Goal: Task Accomplishment & Management: Complete application form

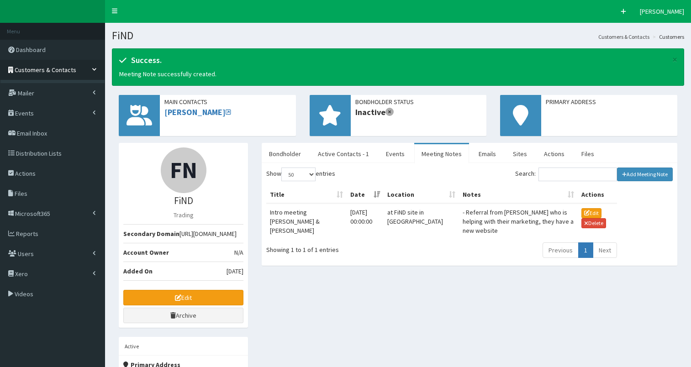
select select "50"
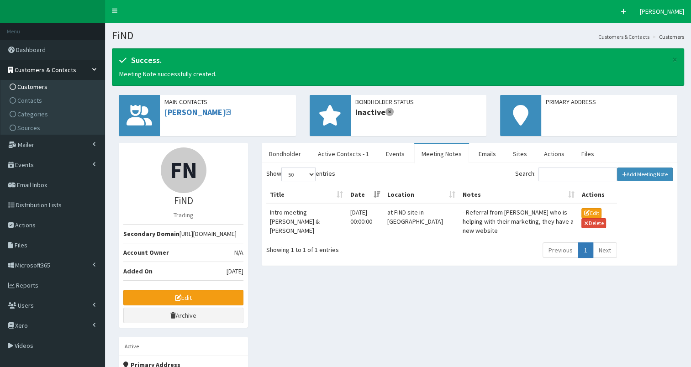
click at [22, 89] on span "Customers" at bounding box center [32, 87] width 30 height 8
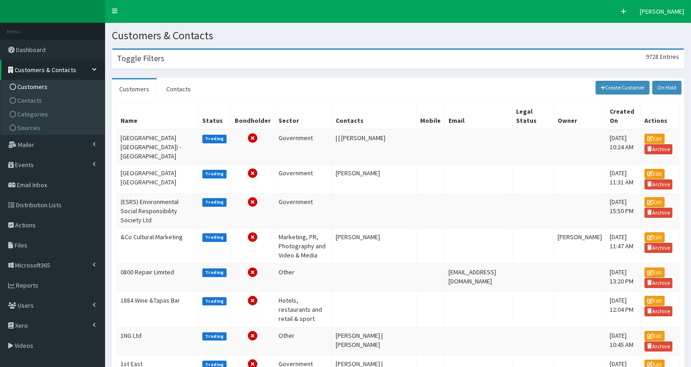
click at [136, 66] on div "Toggle Filters 9728 Entries" at bounding box center [397, 59] width 571 height 19
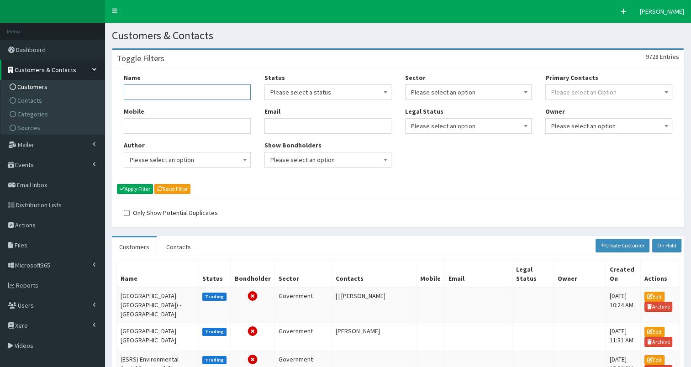
click at [136, 88] on input "Name" at bounding box center [187, 92] width 127 height 16
type input "relocation"
click at [141, 187] on button "Apply Filter" at bounding box center [135, 189] width 36 height 10
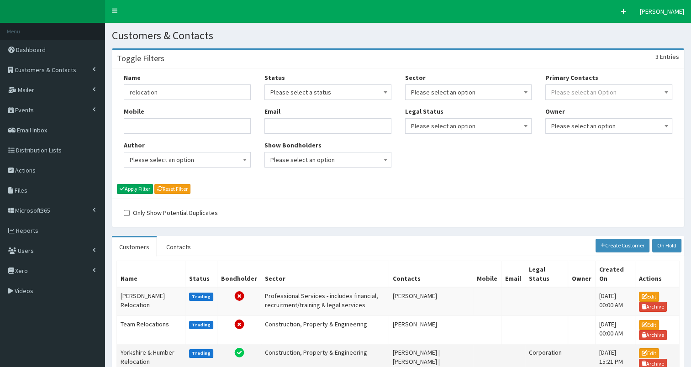
click at [142, 349] on td "Yorkshire & Humber Relocation" at bounding box center [151, 361] width 68 height 35
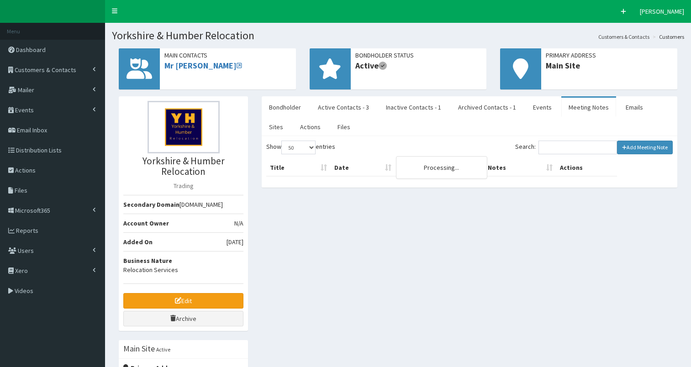
select select "50"
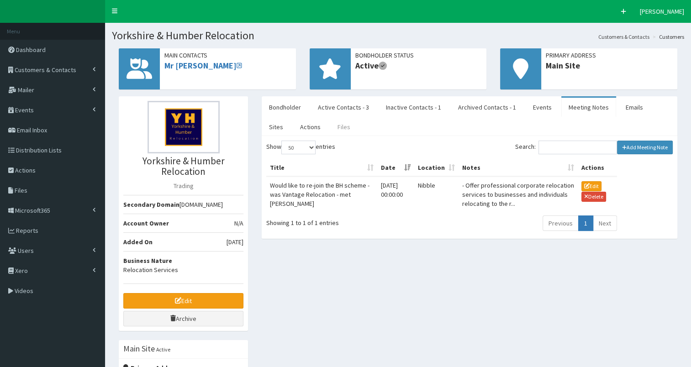
click at [330, 126] on link "Files" at bounding box center [343, 126] width 27 height 19
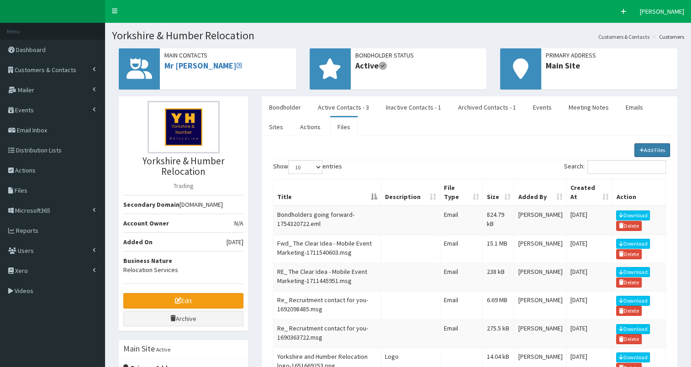
click at [642, 144] on link "Add Files" at bounding box center [652, 150] width 36 height 14
click at [52, 69] on span "Customers & Contacts" at bounding box center [46, 70] width 62 height 8
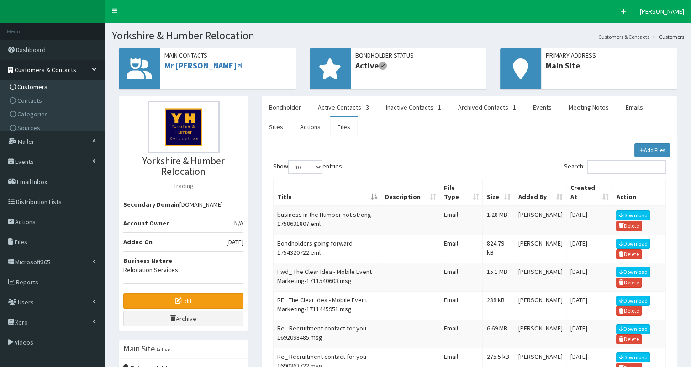
click at [45, 88] on span "Customers" at bounding box center [32, 87] width 30 height 8
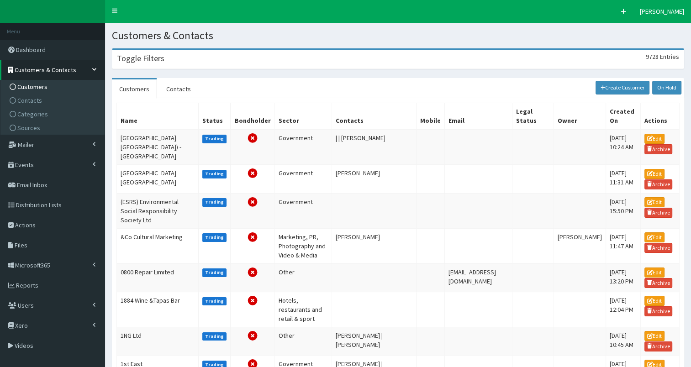
click at [163, 60] on div "Toggle Filters 9728 Entries" at bounding box center [397, 59] width 571 height 19
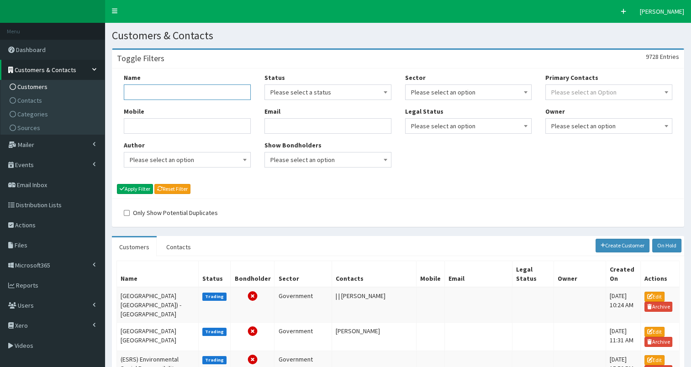
click at [154, 94] on input "Name" at bounding box center [187, 92] width 127 height 16
type input "FiND"
click at [142, 188] on button "Apply Filter" at bounding box center [135, 189] width 36 height 10
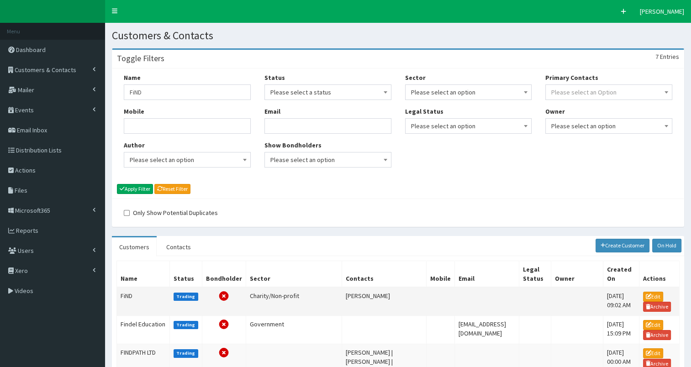
click at [132, 292] on td "FiND" at bounding box center [143, 301] width 53 height 29
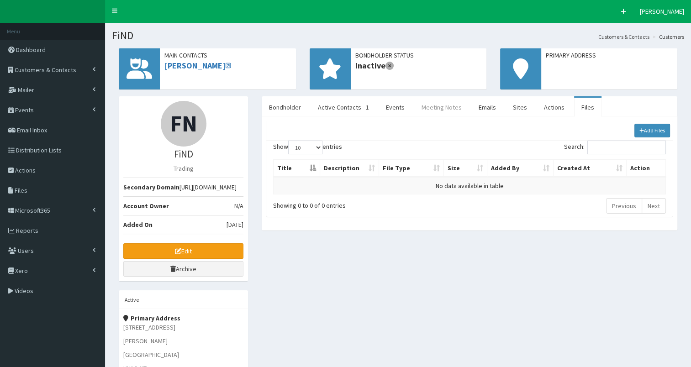
click at [439, 107] on link "Meeting Notes" at bounding box center [441, 107] width 55 height 19
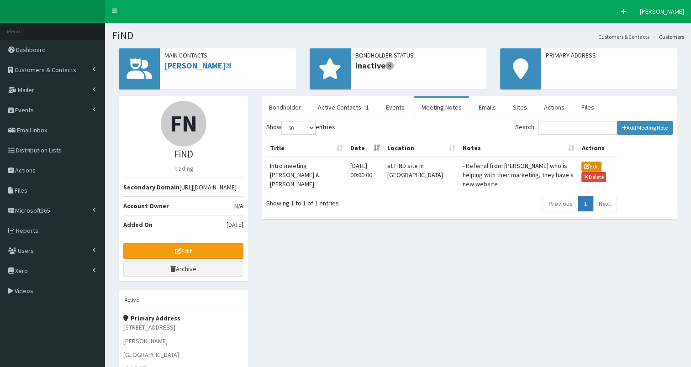
click at [592, 163] on button "Edit" at bounding box center [591, 167] width 20 height 10
type input "Intro meeting [PERSON_NAME] & [PERSON_NAME]"
type input "[DATE] 12:00"
type input "at FiND site in [GEOGRAPHIC_DATA]"
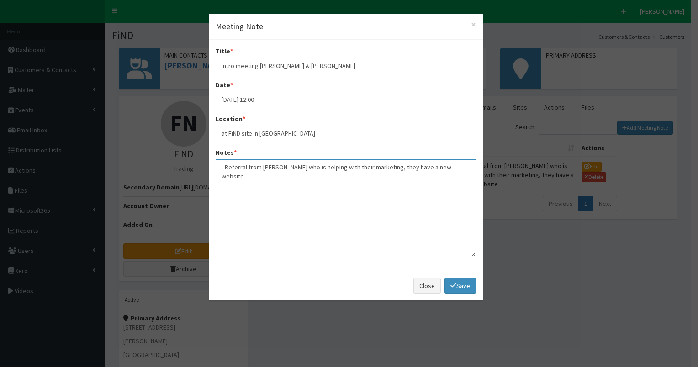
click at [464, 166] on textarea "- Referral from [PERSON_NAME] who is helping with their marketing, they have a …" at bounding box center [345, 208] width 260 height 98
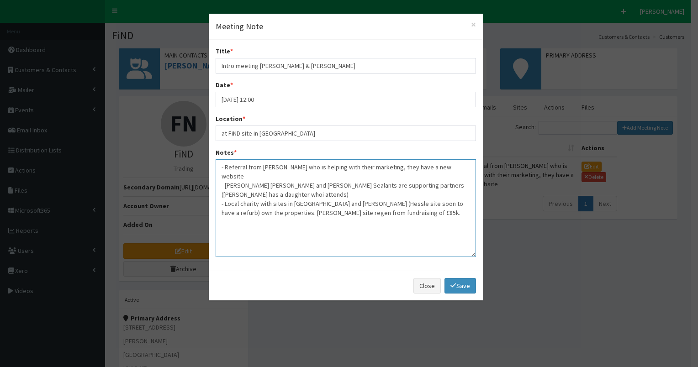
click at [254, 177] on textarea "- Referral from [PERSON_NAME] who is helping with their marketing, they have a …" at bounding box center [345, 208] width 260 height 98
click at [257, 184] on textarea "- Referral from [PERSON_NAME] who is helping with their marketing, they have a …" at bounding box center [345, 208] width 260 height 98
click at [305, 192] on textarea "- Referral from [PERSON_NAME] who is helping with their marketing, they have a …" at bounding box center [345, 208] width 260 height 98
click at [381, 202] on textarea "- Referral from [PERSON_NAME] who is helping with their marketing, they have a …" at bounding box center [345, 208] width 260 height 98
click at [375, 203] on textarea "- Referral from [PERSON_NAME] who is helping with their marketing, they have a …" at bounding box center [345, 208] width 260 height 98
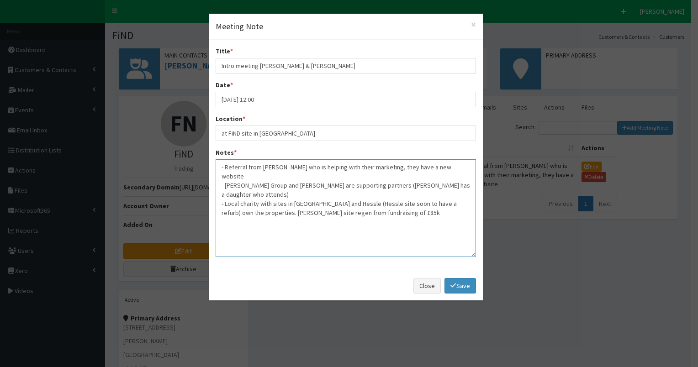
click at [456, 166] on textarea "- Referral from Rich Quelch who is helping with their marketing, they have a ne…" at bounding box center [345, 208] width 260 height 98
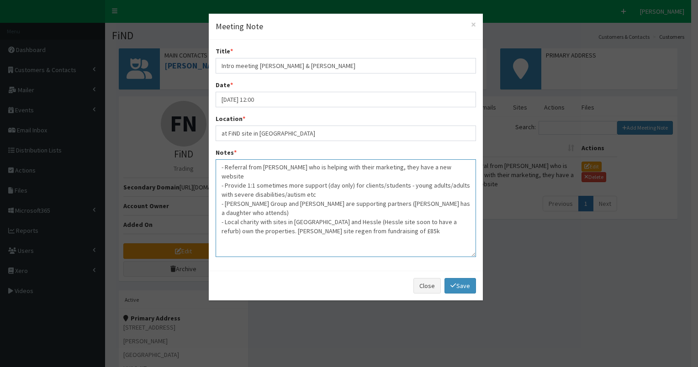
click at [379, 220] on textarea "- Referral from Rich Quelch who is helping with their marketing, they have a ne…" at bounding box center [345, 208] width 260 height 98
type textarea "- Referral from Rich Quelch who is helping with their marketing, they have a ne…"
click at [459, 287] on link "Save" at bounding box center [459, 286] width 31 height 16
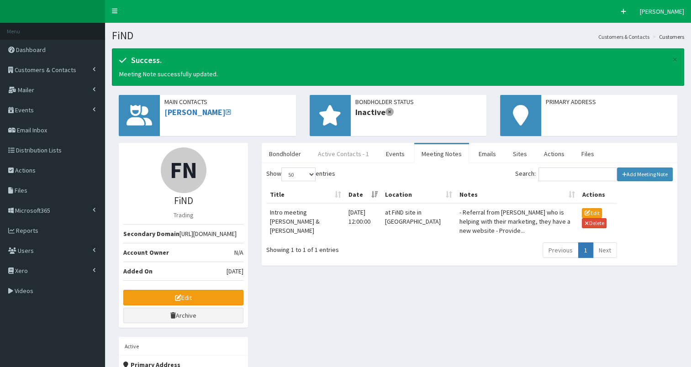
click at [341, 153] on link "Active Contacts - 1" at bounding box center [343, 153] width 66 height 19
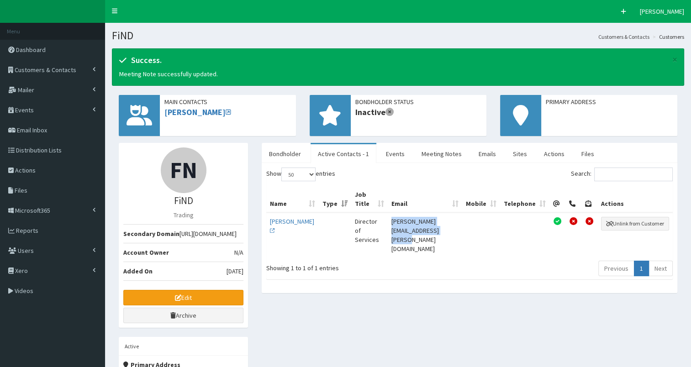
drag, startPoint x: 367, startPoint y: 220, endPoint x: 467, endPoint y: 223, distance: 99.6
click at [462, 223] on td "louise.thompson@findcharity.org.uk" at bounding box center [425, 235] width 74 height 44
copy td "louise.thompson@findcharity.org.uk"
click at [577, 157] on link "Files" at bounding box center [587, 153] width 27 height 19
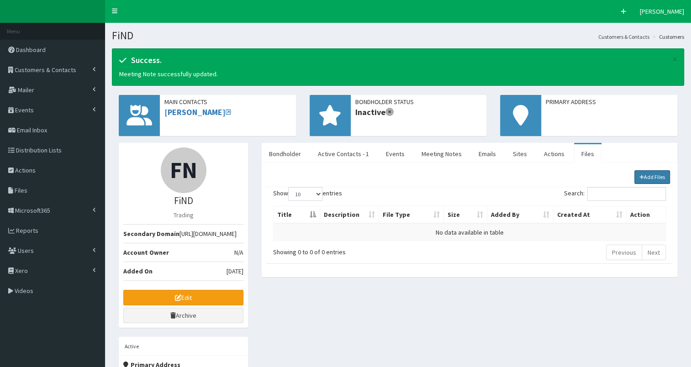
click at [645, 177] on link "Add Files" at bounding box center [652, 177] width 36 height 14
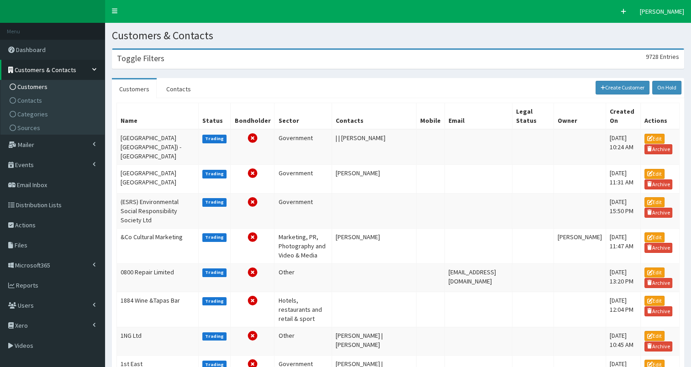
click at [205, 58] on div "Toggle Filters 9728 Entries" at bounding box center [397, 59] width 571 height 19
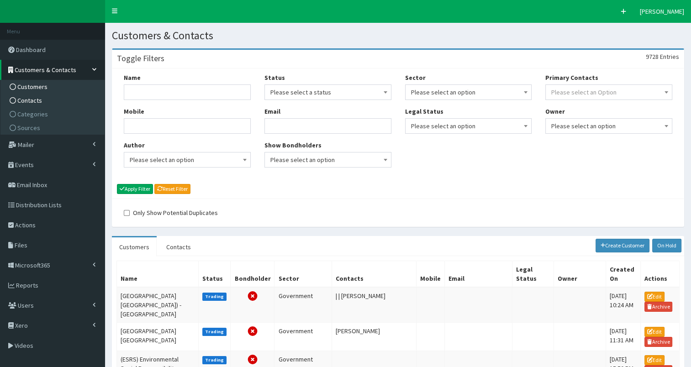
click at [65, 97] on link "Contacts" at bounding box center [54, 101] width 102 height 14
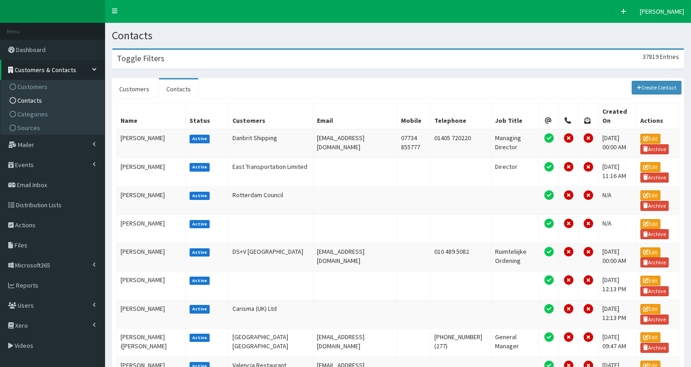
click at [198, 61] on div "Toggle Filters 37819 Entries" at bounding box center [397, 59] width 571 height 19
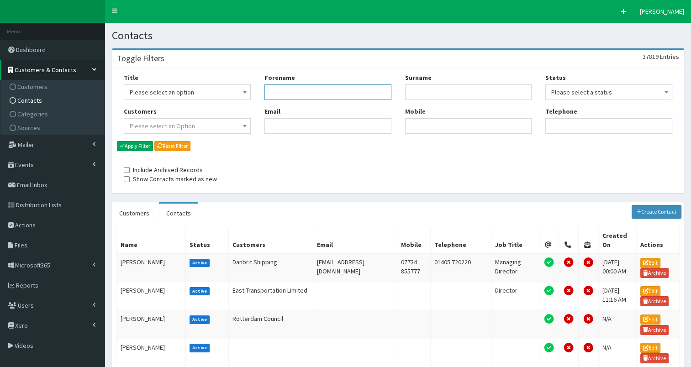
click at [273, 94] on input "Forename" at bounding box center [327, 92] width 127 height 16
type input "paual"
type input "bielb"
click at [280, 93] on input "paual" at bounding box center [327, 92] width 127 height 16
type input "paula"
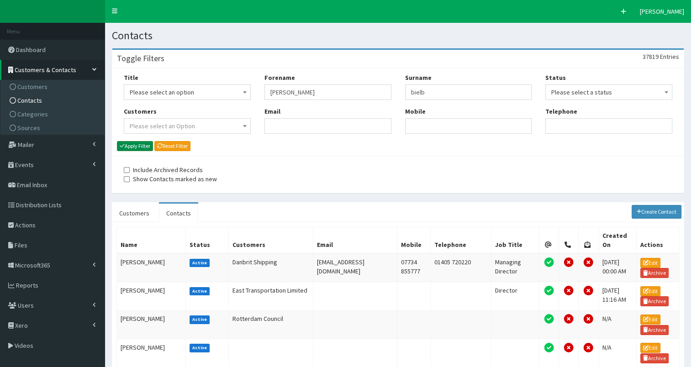
click at [146, 145] on button "Apply Filter" at bounding box center [135, 146] width 36 height 10
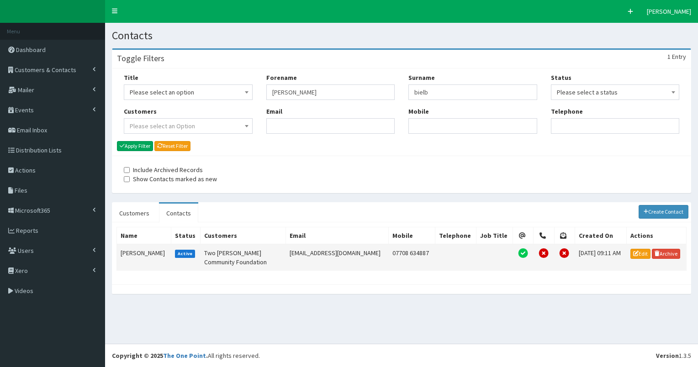
click at [133, 252] on td "[PERSON_NAME]" at bounding box center [144, 257] width 54 height 26
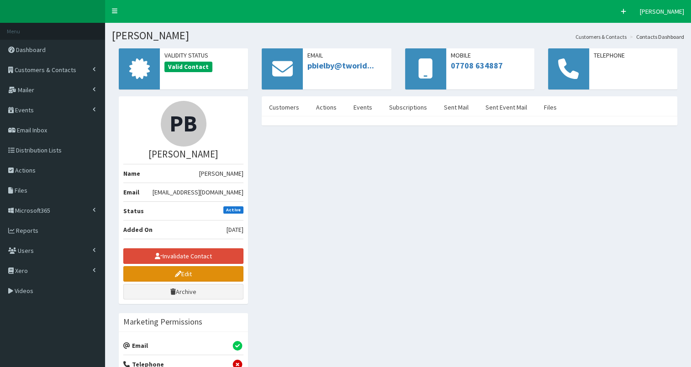
click at [147, 273] on link "Edit" at bounding box center [183, 274] width 120 height 16
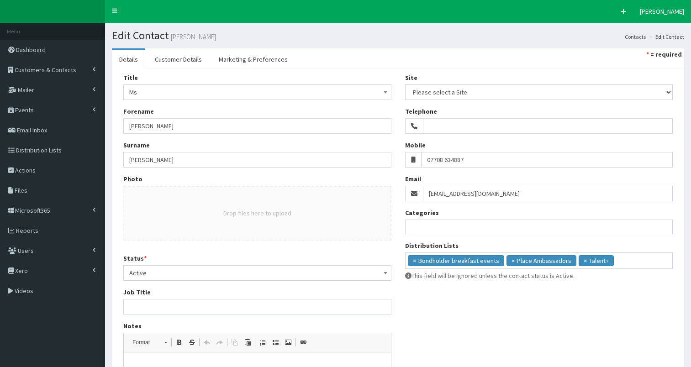
select select
click at [152, 307] on input "Job Title" at bounding box center [257, 307] width 268 height 16
paste input "HEY Confident Futures Programme Manager"
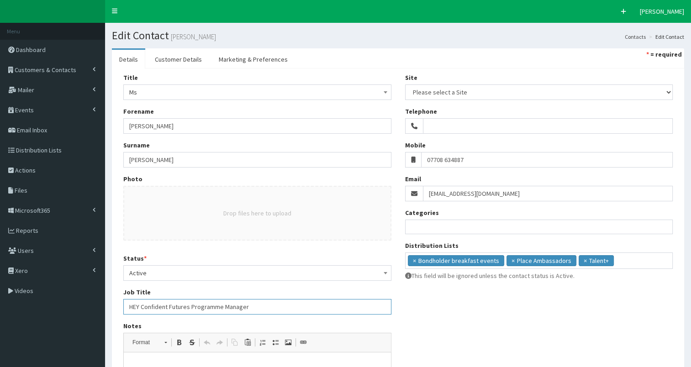
scroll to position [164, 0]
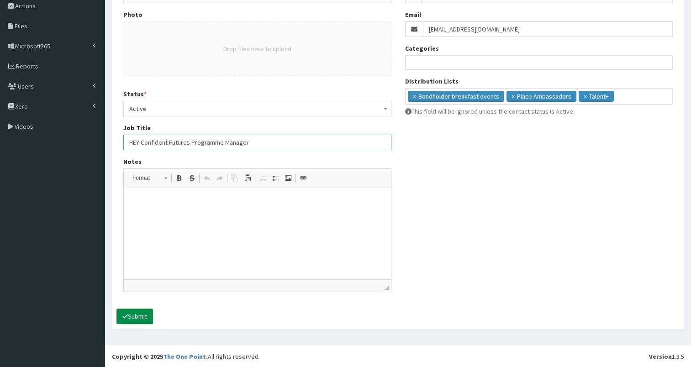
type input "HEY Confident Futures Programme Manager"
click at [130, 314] on button "Submit" at bounding box center [134, 317] width 37 height 16
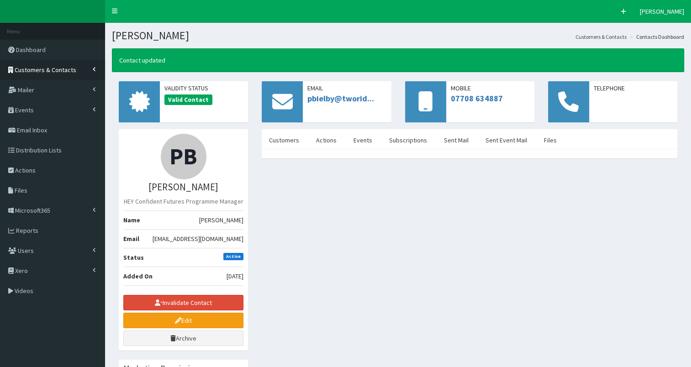
click at [42, 73] on span "Customers & Contacts" at bounding box center [46, 70] width 62 height 8
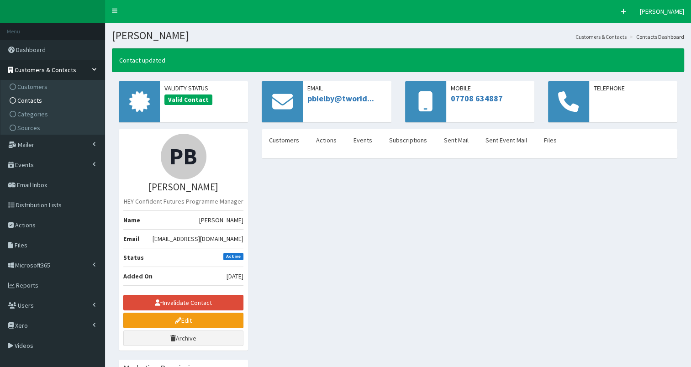
click at [40, 101] on span "Contacts" at bounding box center [29, 100] width 25 height 8
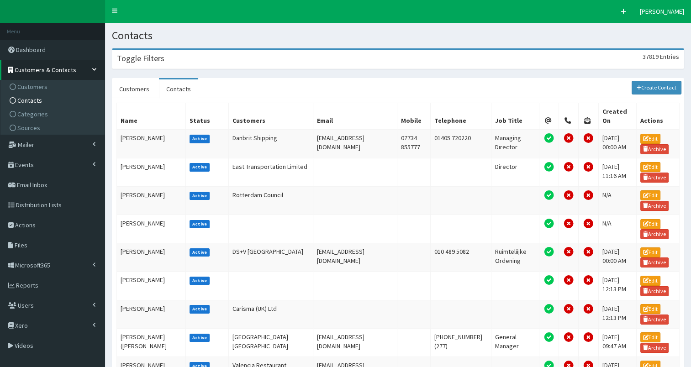
click at [168, 68] on div "Toggle Filters 37819 Entries" at bounding box center [397, 59] width 571 height 19
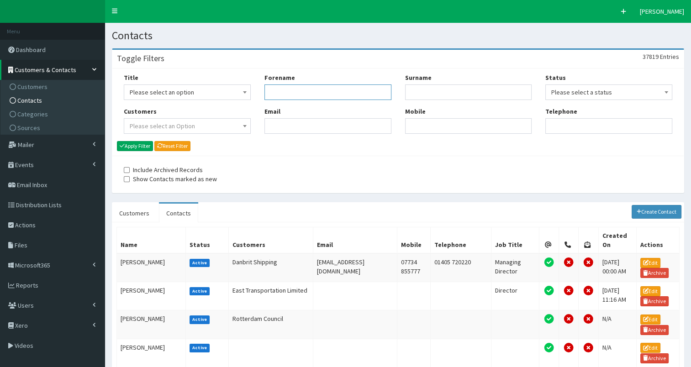
click at [289, 93] on input "Forename" at bounding box center [327, 92] width 127 height 16
type input "[PERSON_NAME]"
type input "masson"
click at [134, 146] on button "Apply Filter" at bounding box center [135, 146] width 36 height 10
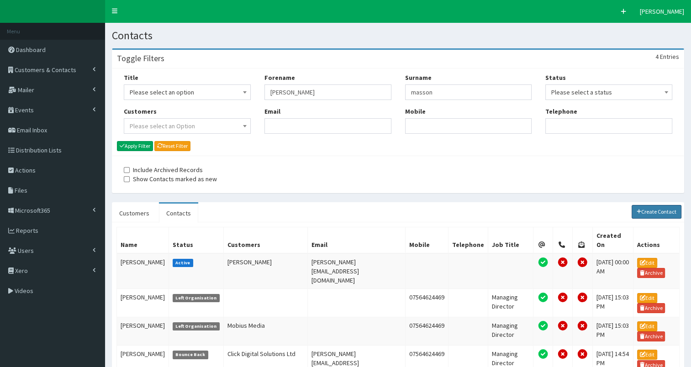
click at [648, 213] on link "Create Contact" at bounding box center [656, 212] width 50 height 14
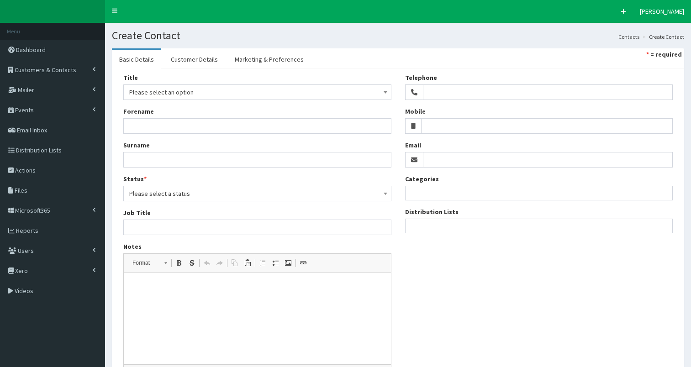
select select
click at [221, 94] on span "Please select an option" at bounding box center [257, 92] width 256 height 13
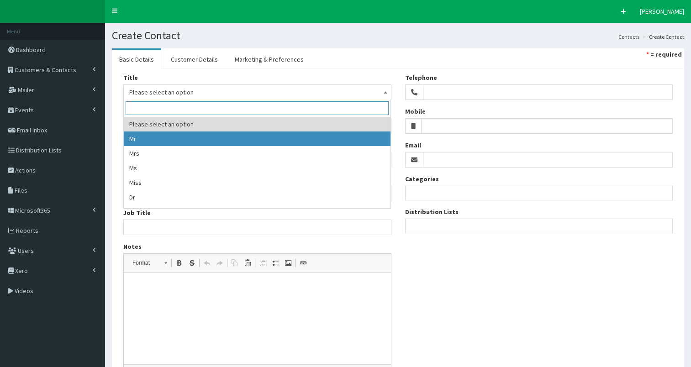
select select "1"
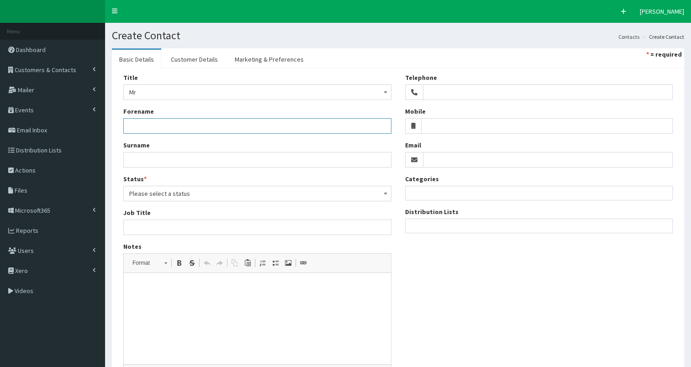
click at [175, 125] on input "Forename" at bounding box center [257, 126] width 268 height 16
type input "[PERSON_NAME]"
click at [141, 161] on input "Surname" at bounding box center [257, 160] width 268 height 16
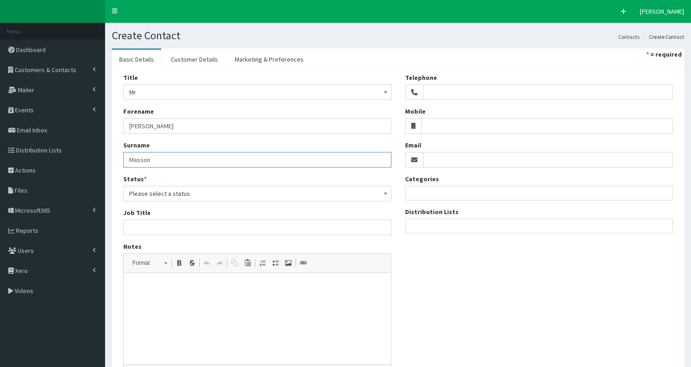
type input "Masson"
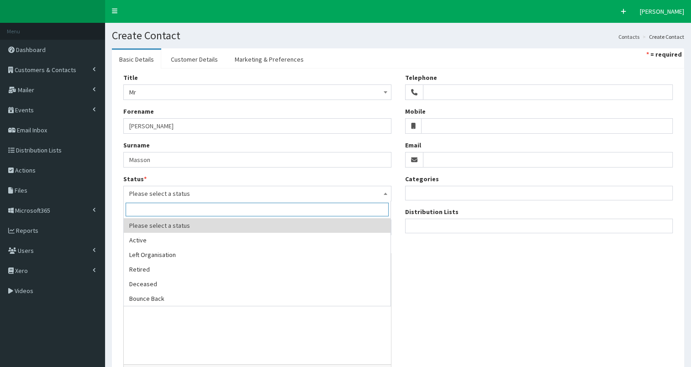
click at [155, 191] on span "Please select a status" at bounding box center [257, 193] width 256 height 13
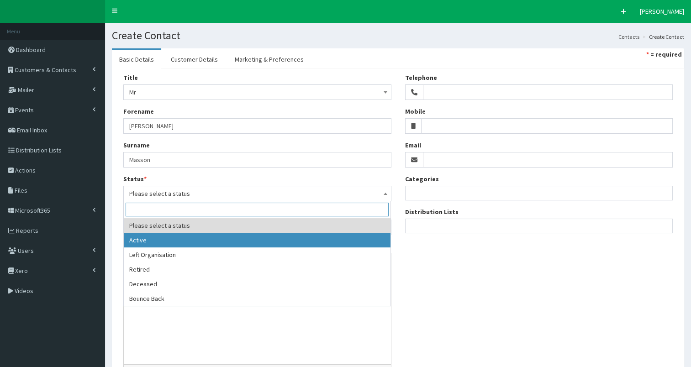
select select "1"
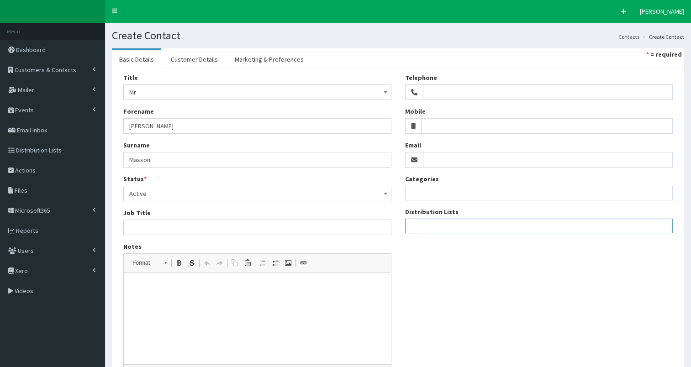
click at [427, 224] on ul at bounding box center [538, 224] width 267 height 11
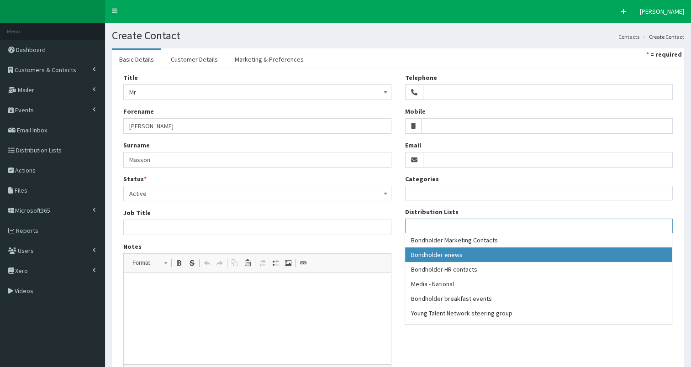
select select "79"
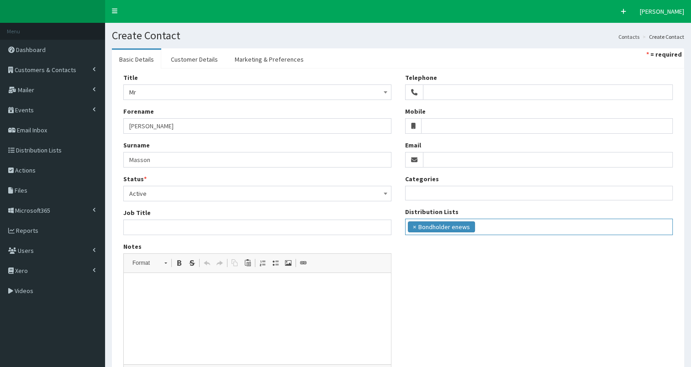
click at [496, 226] on ul "× Bondholder enews" at bounding box center [538, 225] width 267 height 13
click at [577, 224] on ul "× Bondholder enews × Bondholder breakfast events" at bounding box center [538, 225] width 267 height 13
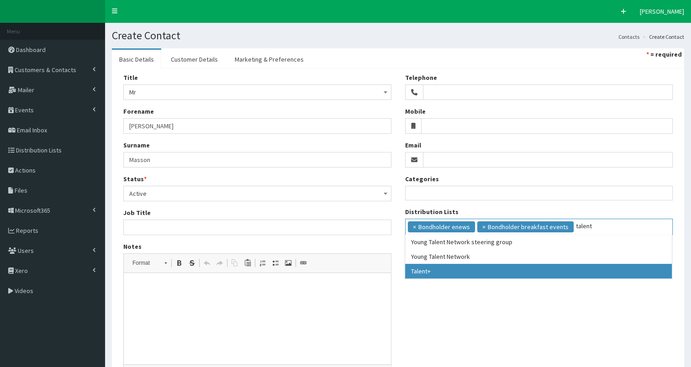
type input "talent"
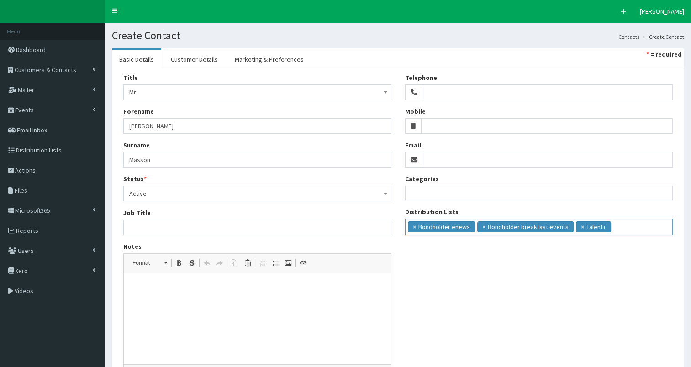
click at [626, 229] on input "search" at bounding box center [630, 225] width 34 height 9
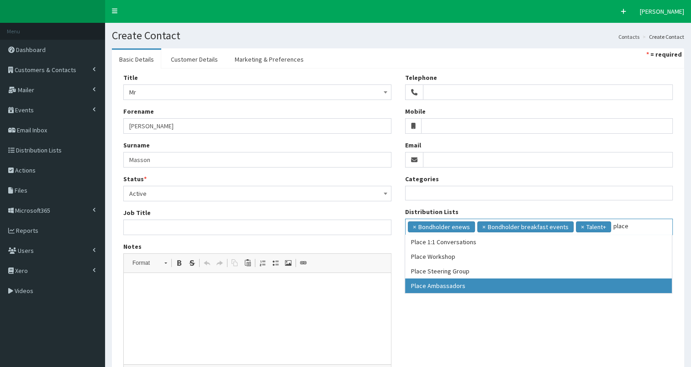
type input "place"
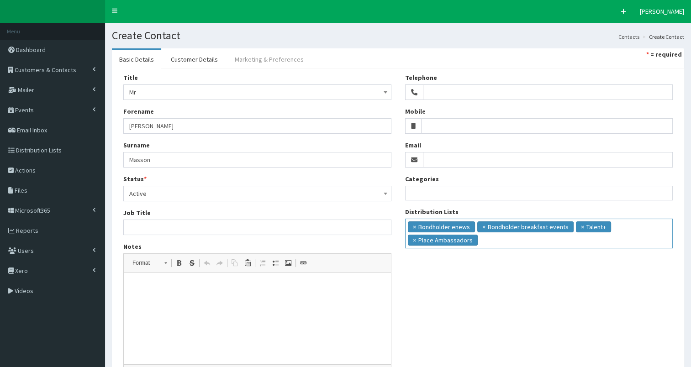
click at [283, 60] on link "Marketing & Preferences" at bounding box center [269, 59] width 84 height 19
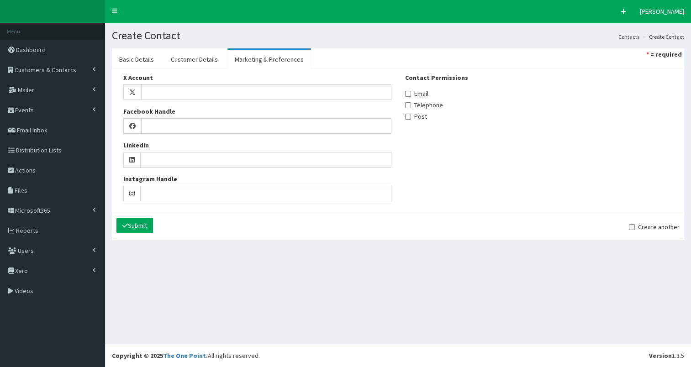
click at [418, 98] on div "Contact Permissions Email Telephone Post" at bounding box center [539, 97] width 268 height 48
click at [406, 92] on input "Email" at bounding box center [408, 94] width 6 height 6
checkbox input "true"
click at [200, 59] on link "Customer Details" at bounding box center [194, 59] width 62 height 19
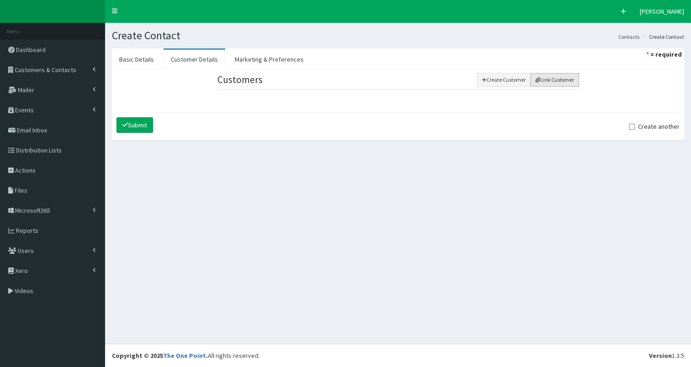
click at [540, 78] on button "Link Customer" at bounding box center [554, 80] width 49 height 14
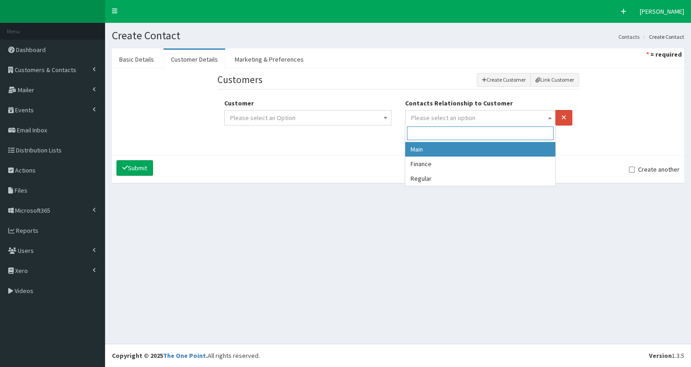
click at [482, 111] on span "Please select an option" at bounding box center [480, 117] width 139 height 13
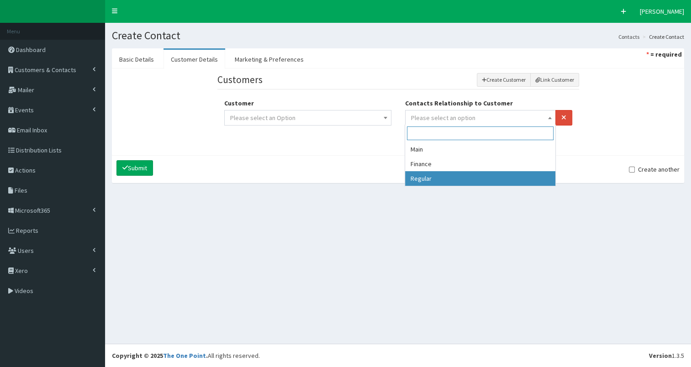
click at [452, 186] on section "Basic Details Customer Details Marketing & Preferences * = required Title Pleas…" at bounding box center [398, 120] width 586 height 157
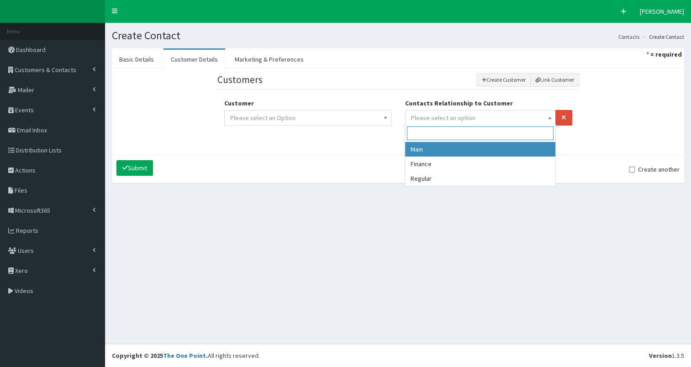
click at [450, 117] on span "Please select an option" at bounding box center [443, 118] width 64 height 8
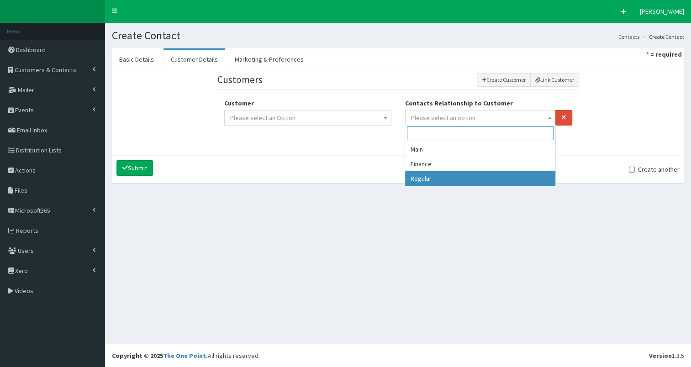
select select "3"
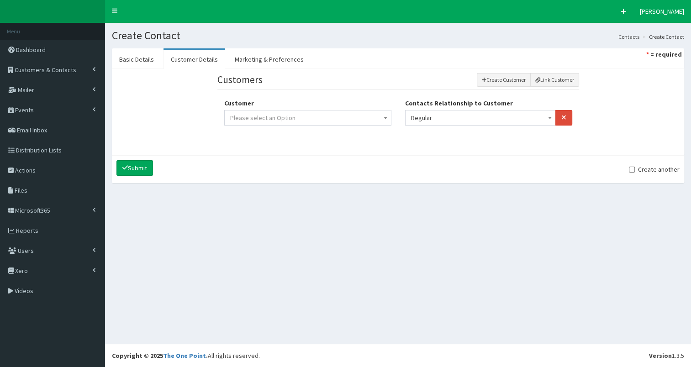
click at [363, 117] on span "Please select an Option" at bounding box center [307, 117] width 155 height 13
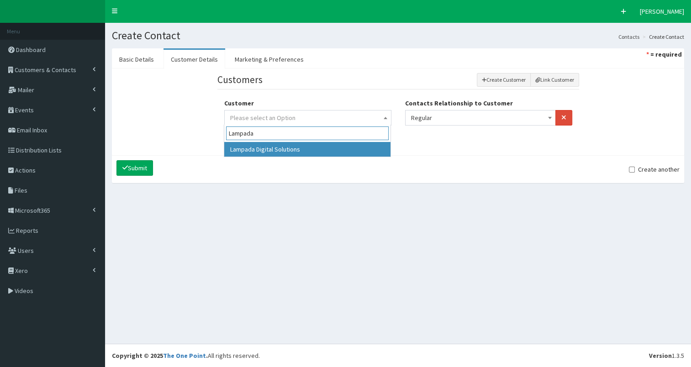
type input "Lampada"
select select "10195"
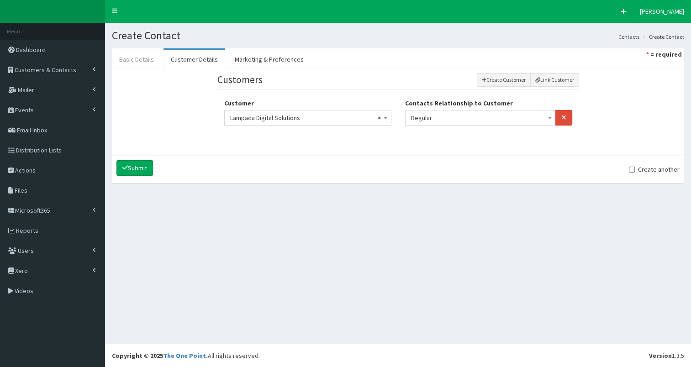
click at [129, 58] on link "Basic Details" at bounding box center [136, 59] width 49 height 19
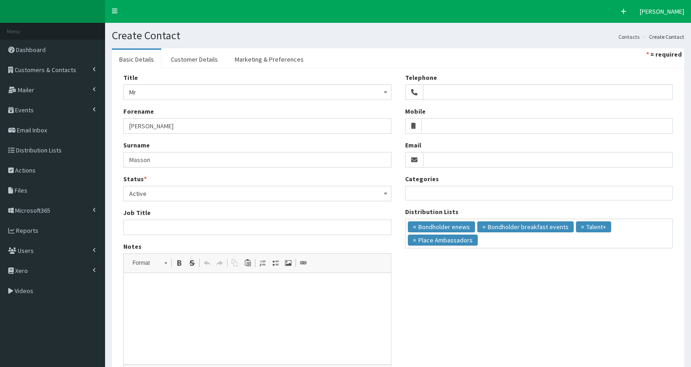
click at [202, 296] on html at bounding box center [257, 287] width 267 height 28
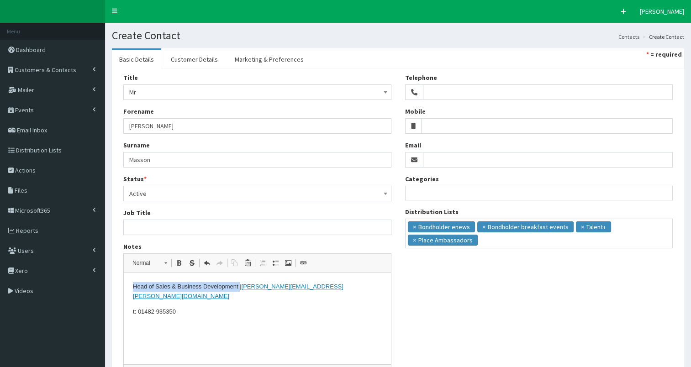
drag, startPoint x: 132, startPoint y: 288, endPoint x: 239, endPoint y: 290, distance: 106.4
click at [239, 290] on p "Head of Sales & Business Development | john.masson@lampada.co" at bounding box center [257, 291] width 249 height 19
copy p "Head of Sales & Business Development"
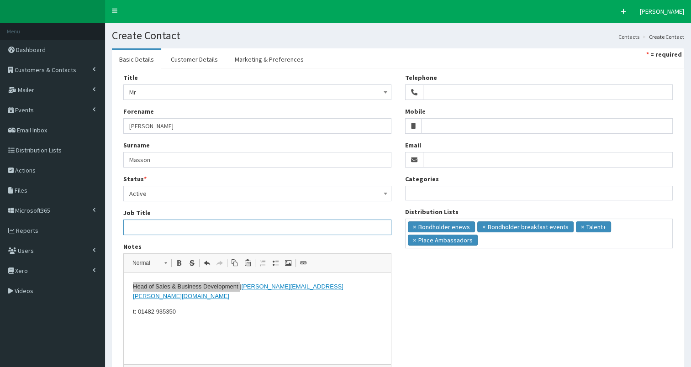
click at [189, 230] on input "Job Title" at bounding box center [257, 228] width 268 height 16
type input "Head of Sales & Business Development"
drag, startPoint x: 138, startPoint y: 302, endPoint x: 198, endPoint y: 308, distance: 60.1
click at [198, 308] on html "Head of Sales & Business Development | john.masson@lampada.co t: 01482 935350" at bounding box center [257, 299] width 267 height 52
copy p "01482 935350"
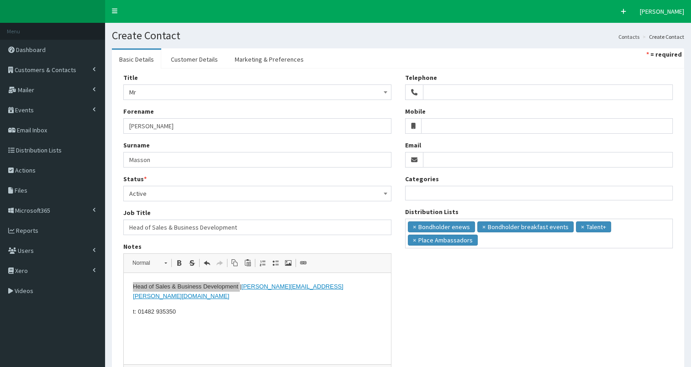
click at [453, 90] on input "Telephone" at bounding box center [548, 92] width 250 height 16
type input "01482 935350"
drag, startPoint x: 241, startPoint y: 287, endPoint x: 323, endPoint y: 288, distance: 82.6
click at [323, 288] on p "Head of Sales & Business Development | john.masson@lampada.co" at bounding box center [257, 291] width 249 height 19
copy link "john.masson@lampada.co"
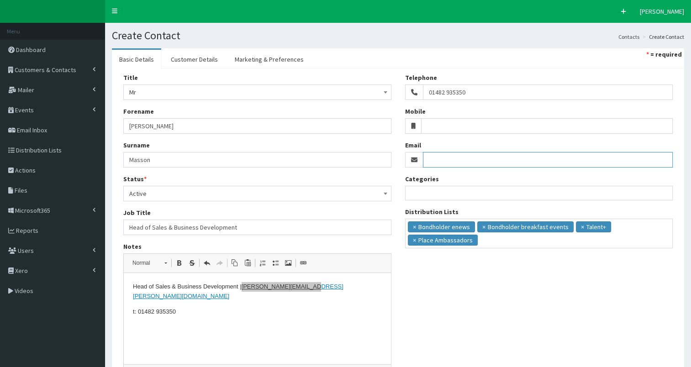
click at [445, 158] on input "Email" at bounding box center [548, 160] width 250 height 16
paste input "john.masson@lampada.co"
type input "john.masson@lampada.co"
drag, startPoint x: 132, startPoint y: 285, endPoint x: 211, endPoint y: 319, distance: 86.5
click at [211, 319] on html "Head of Sales & Business Development | john.masson@lampada.co t: 01482 935350" at bounding box center [257, 299] width 267 height 52
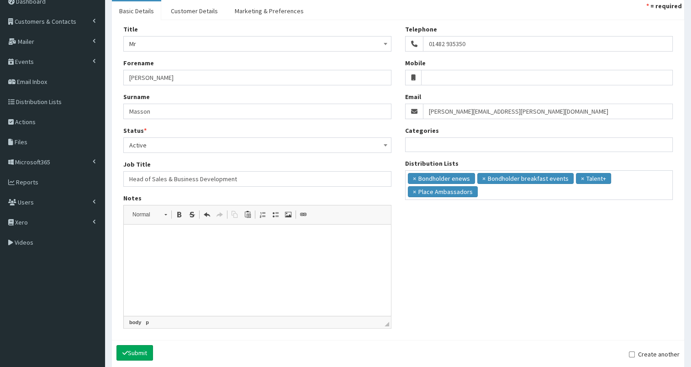
scroll to position [88, 0]
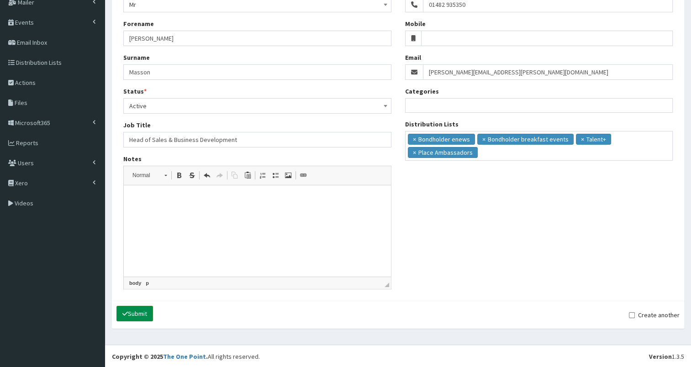
click at [133, 307] on button "Submit" at bounding box center [134, 314] width 37 height 16
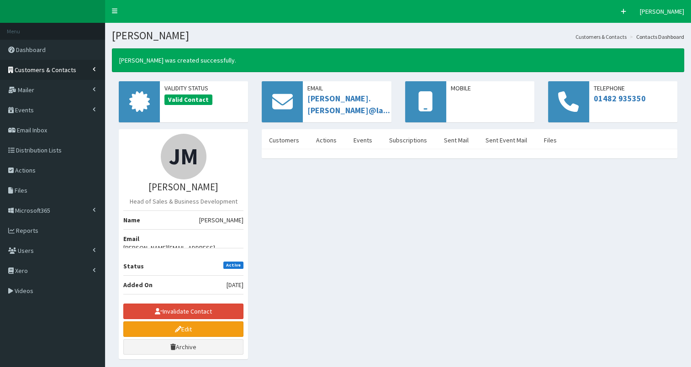
click at [40, 71] on span "Customers & Contacts" at bounding box center [46, 70] width 62 height 8
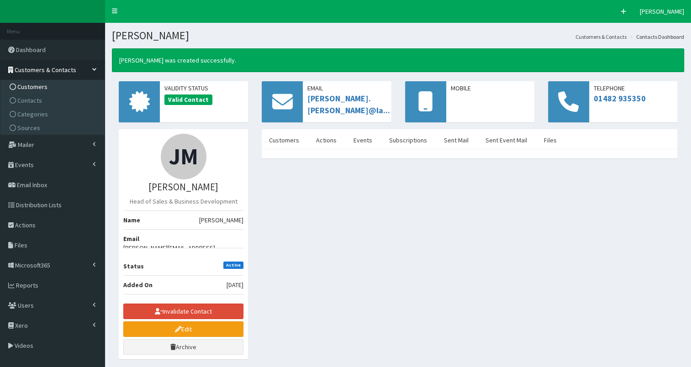
click at [39, 85] on span "Customers" at bounding box center [32, 87] width 30 height 8
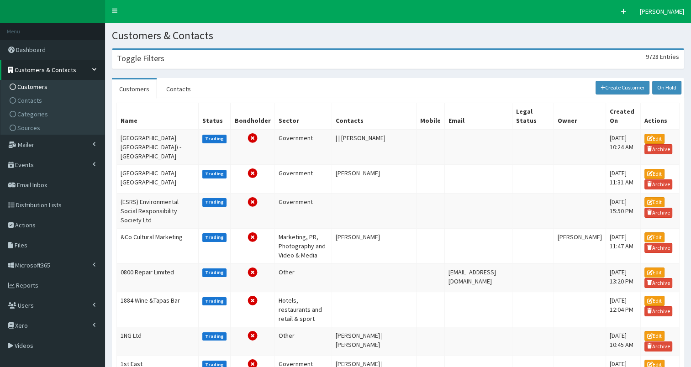
click at [149, 60] on h3 "Toggle Filters" at bounding box center [140, 58] width 47 height 8
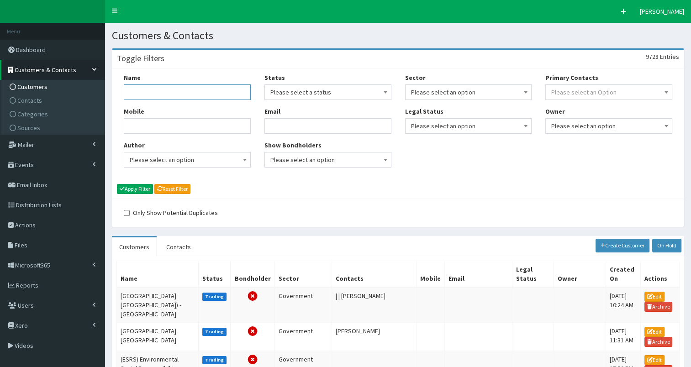
click at [131, 94] on input "Name" at bounding box center [187, 92] width 127 height 16
type input "hull city"
click at [136, 189] on button "Apply Filter" at bounding box center [135, 189] width 36 height 10
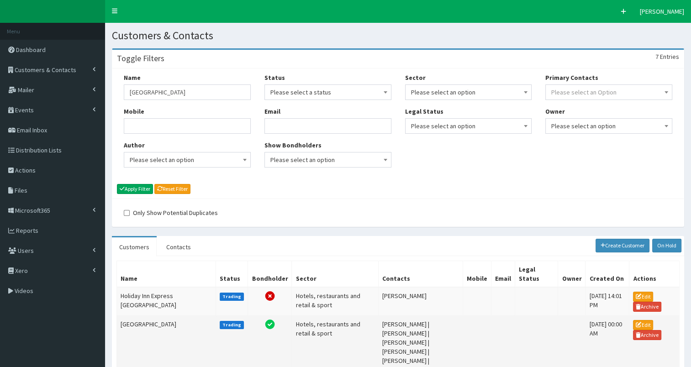
click at [130, 316] on td "[GEOGRAPHIC_DATA]" at bounding box center [166, 347] width 99 height 63
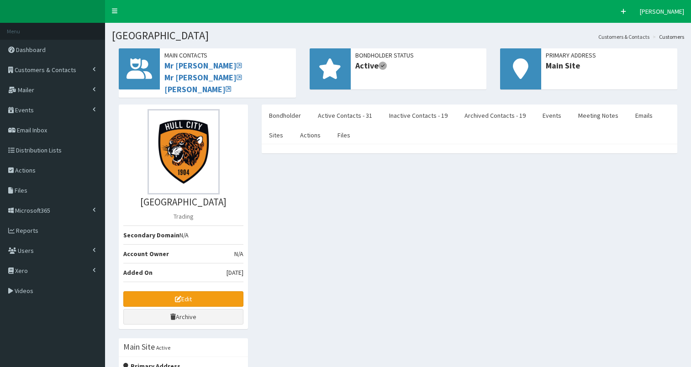
select select "50"
click at [590, 115] on link "Meeting Notes" at bounding box center [598, 115] width 55 height 19
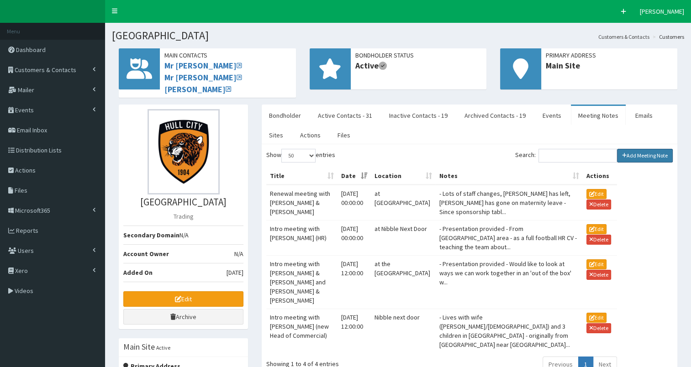
click at [646, 152] on link "Add Meeting Note" at bounding box center [645, 156] width 56 height 14
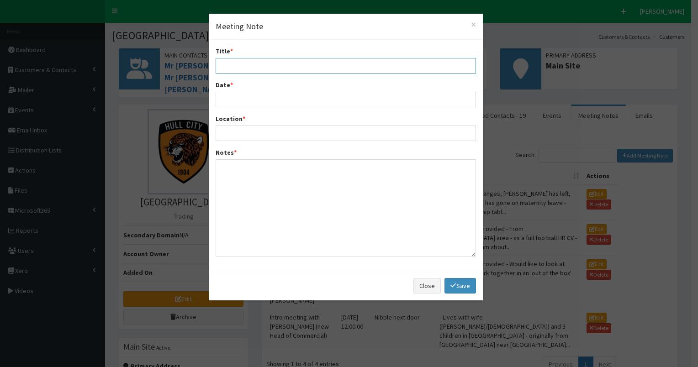
click at [271, 68] on input "Title *" at bounding box center [345, 66] width 260 height 16
click at [244, 66] on input "Catch upo with Andrew Clark & Lea & Olly" at bounding box center [345, 66] width 260 height 16
type input "Catch up with Andrew Clark & Lea & Olly"
click at [227, 103] on input "Date *" at bounding box center [345, 100] width 260 height 16
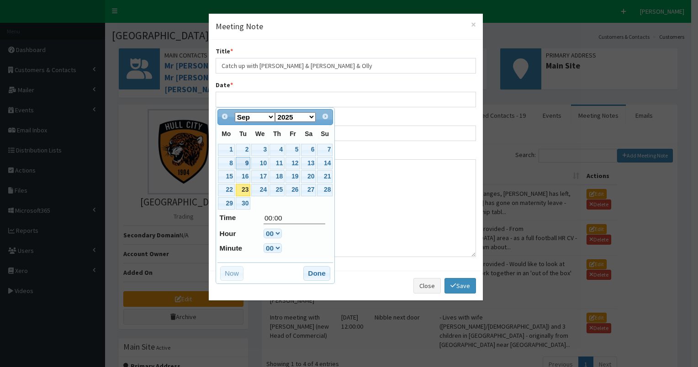
click at [240, 165] on link "9" at bounding box center [243, 163] width 15 height 12
type input "09-09-2025 00:00"
click at [310, 274] on button "Done" at bounding box center [316, 273] width 27 height 15
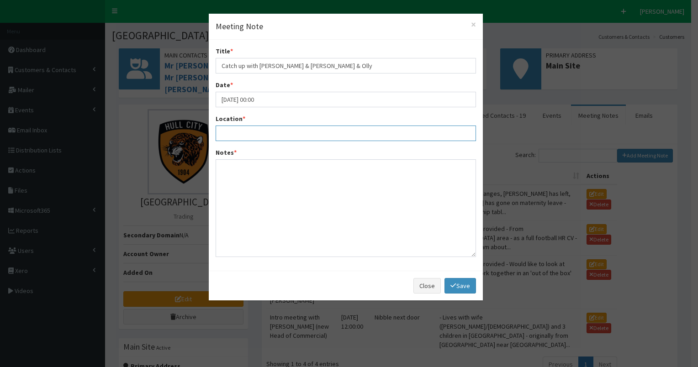
click at [244, 129] on input "Location *" at bounding box center [345, 134] width 260 height 16
type input "at MKM Stadium"
click at [223, 173] on textarea "Notes *" at bounding box center [345, 208] width 260 height 98
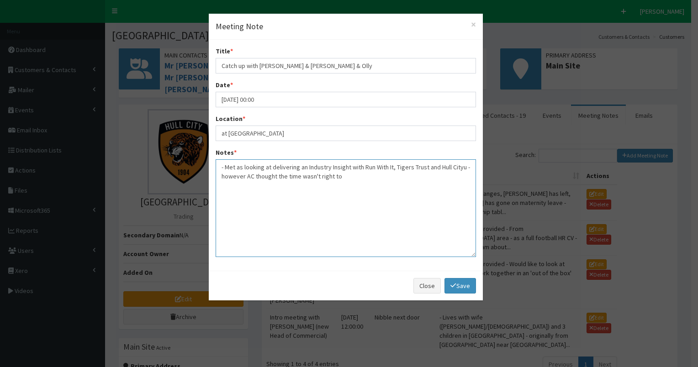
click at [460, 166] on textarea "- Met as looking at delivering an Industry Insight with Run With It, Tigers Tru…" at bounding box center [345, 208] width 260 height 98
click at [338, 177] on textarea "- Met as looking at delivering an Industry Insight with Run With It, Tigers Tru…" at bounding box center [345, 208] width 260 height 98
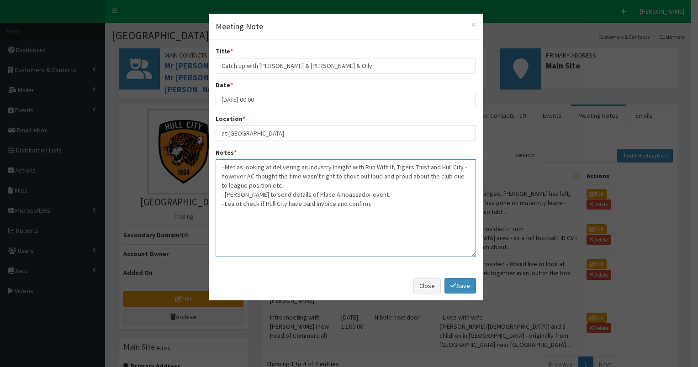
click at [235, 201] on textarea "- Met as looking at delivering an Industry Insight with Run With It, Tigers Tru…" at bounding box center [345, 208] width 260 height 98
click at [372, 203] on textarea "- Met as looking at delivering an Industry Insight with Run With It, Tigers Tru…" at bounding box center [345, 208] width 260 height 98
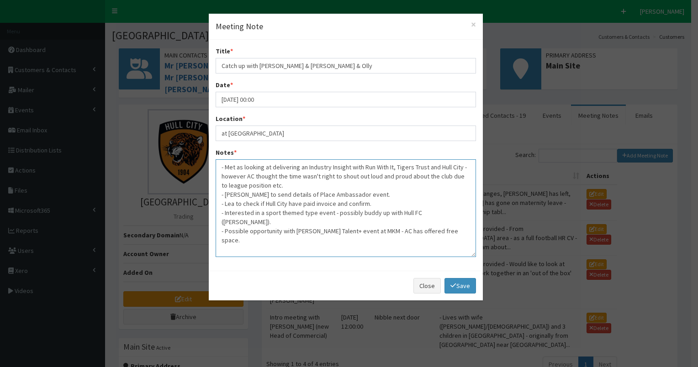
click at [371, 203] on textarea "- Met as looking at delivering an Industry Insight with Run With It, Tigers Tru…" at bounding box center [345, 208] width 260 height 98
click at [372, 231] on textarea "- Met as looking at delivering an Industry Insight with Run With It, Tigers Tru…" at bounding box center [345, 208] width 260 height 98
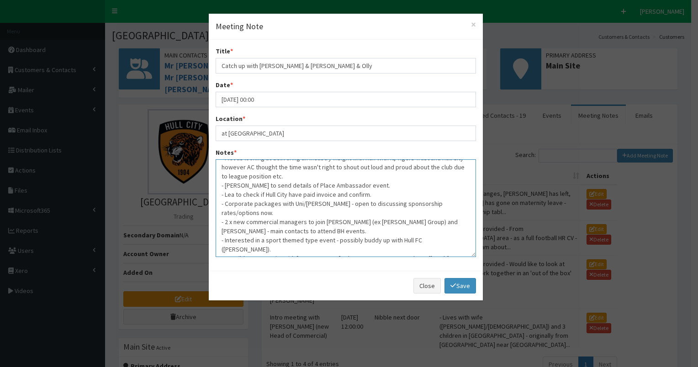
click at [381, 247] on textarea "- Met as looking at delivering an Industry Insight with Run With It, Tigers Tru…" at bounding box center [345, 208] width 260 height 98
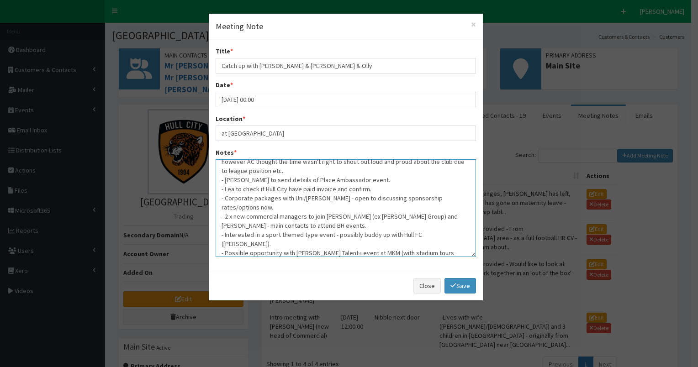
click at [346, 178] on textarea "- Met as looking at delivering an Industry Insight with Run With It, Tigers Tru…" at bounding box center [345, 208] width 260 height 98
click at [365, 188] on textarea "- Met as looking at delivering an Industry Insight with Run With It, Tigers Tru…" at bounding box center [345, 208] width 260 height 98
click at [463, 216] on textarea "- Met as looking at delivering an Industry Insight with Run With It, Tigers Tru…" at bounding box center [345, 208] width 260 height 98
click at [325, 248] on textarea "- Met as looking at delivering an Industry Insight with Run With It, Tigers Tru…" at bounding box center [345, 208] width 260 height 98
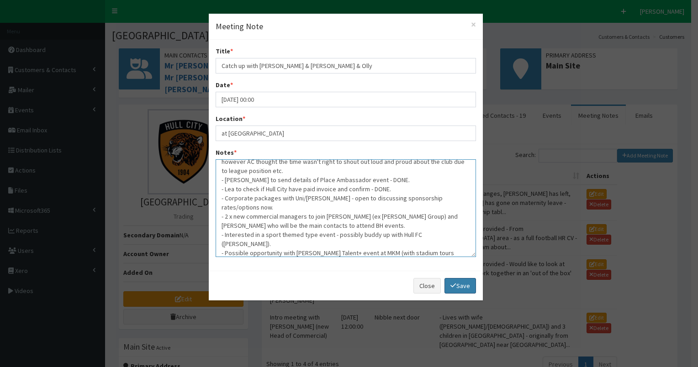
type textarea "- Met as looking at delivering an Industry Insight with Run With It, Tigers Tru…"
click at [458, 282] on link "Save" at bounding box center [459, 286] width 31 height 16
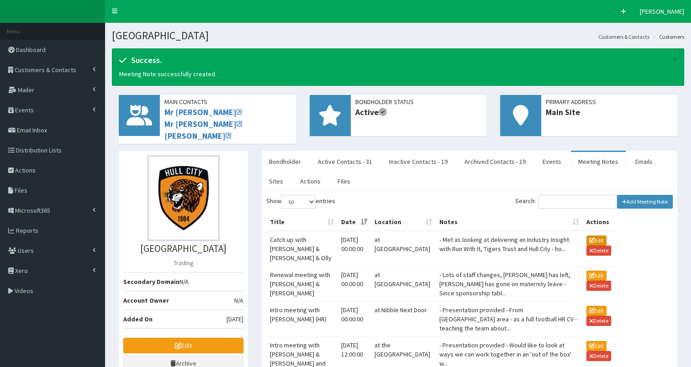
click at [589, 238] on icon "button" at bounding box center [591, 240] width 5 height 5
type input "09-09-2025 12:00"
type textarea "- Met as looking at delivering an Industry Insight with Run With It, Tigers Tru…"
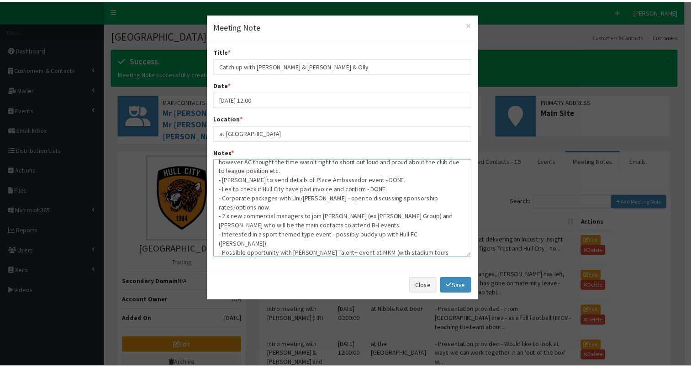
scroll to position [18, 0]
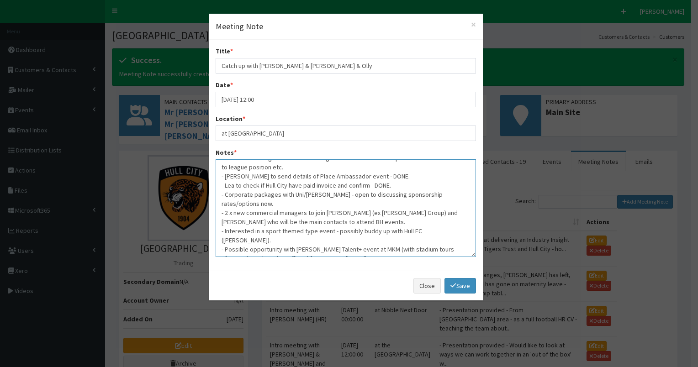
drag, startPoint x: 219, startPoint y: 233, endPoint x: 372, endPoint y: 252, distance: 154.6
click at [372, 252] on textarea "- Met as looking at delivering an Industry Insight with Run With It, Tigers Tru…" at bounding box center [345, 208] width 260 height 98
click at [457, 281] on link "Save" at bounding box center [459, 286] width 31 height 16
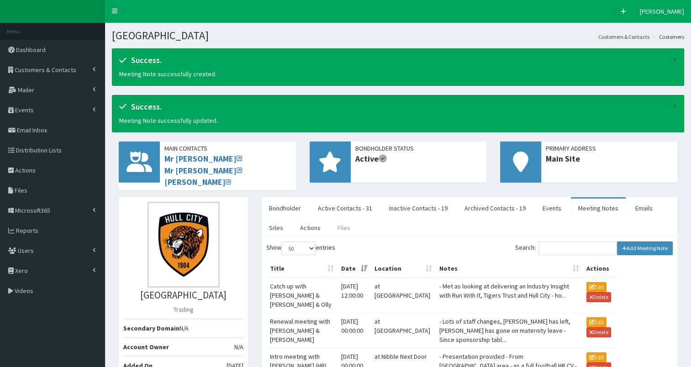
click at [340, 226] on link "Files" at bounding box center [343, 227] width 27 height 19
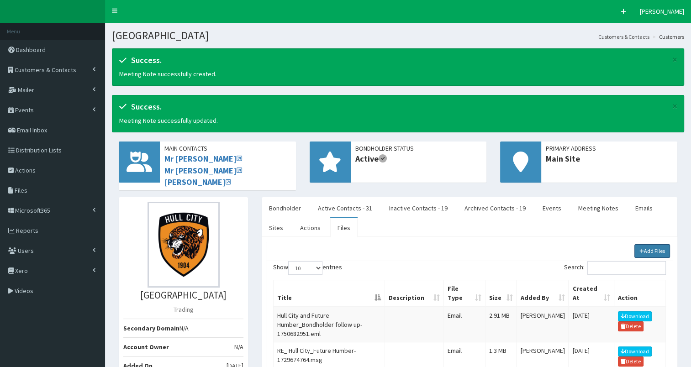
click at [643, 251] on icon at bounding box center [641, 250] width 5 height 5
click at [64, 64] on link "Customers & Contacts" at bounding box center [52, 70] width 105 height 20
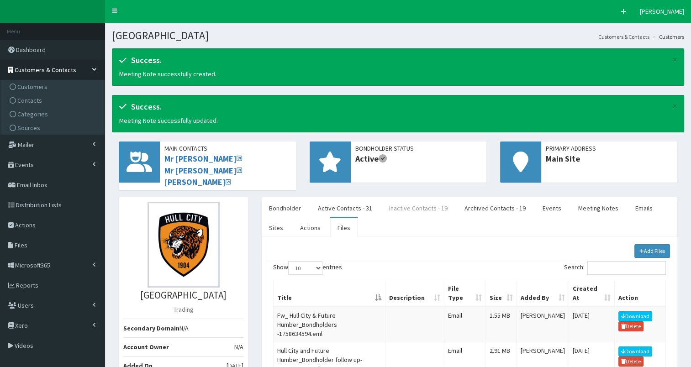
click at [396, 210] on link "Inactive Contacts - 19" at bounding box center [418, 208] width 73 height 19
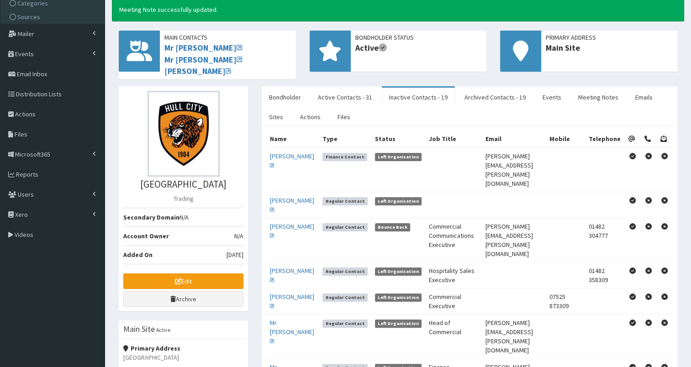
scroll to position [110, 0]
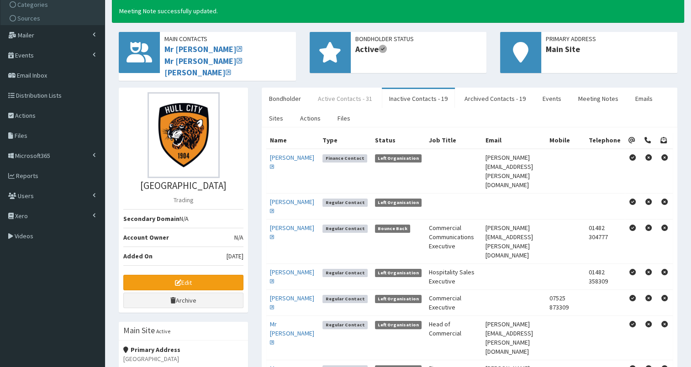
click at [339, 100] on link "Active Contacts - 31" at bounding box center [344, 98] width 69 height 19
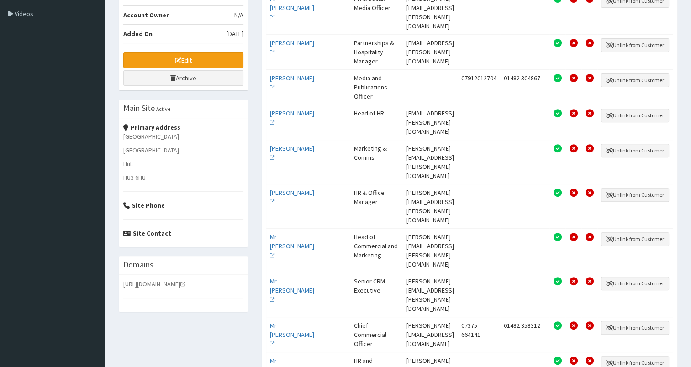
scroll to position [329, 0]
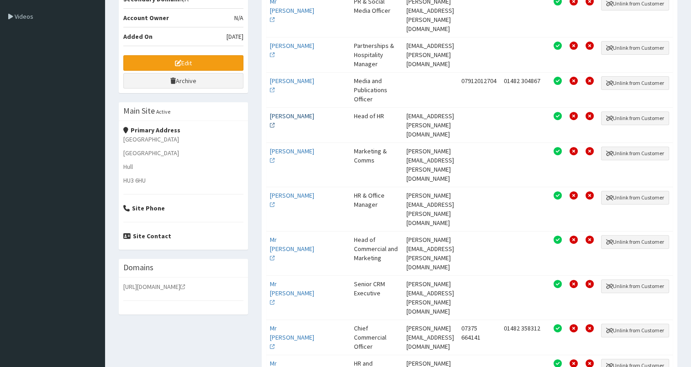
click at [284, 112] on link "Ms Kirsty Cavanagh" at bounding box center [292, 120] width 44 height 17
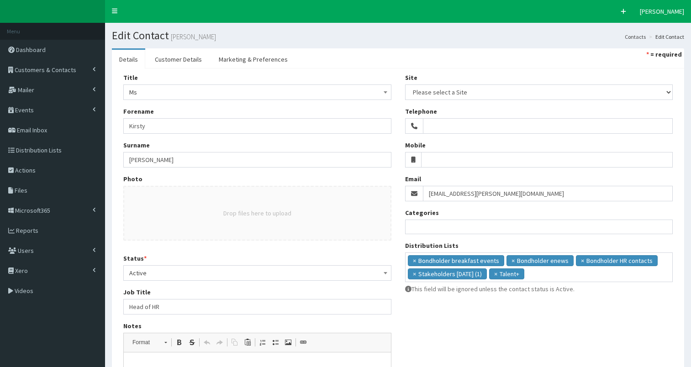
select select
click at [157, 272] on span "Active" at bounding box center [257, 273] width 256 height 13
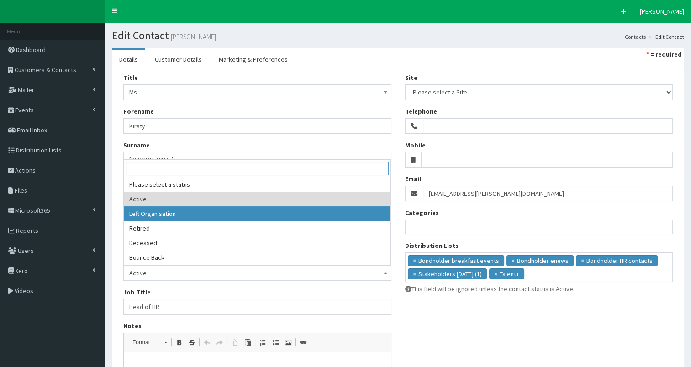
select select "2"
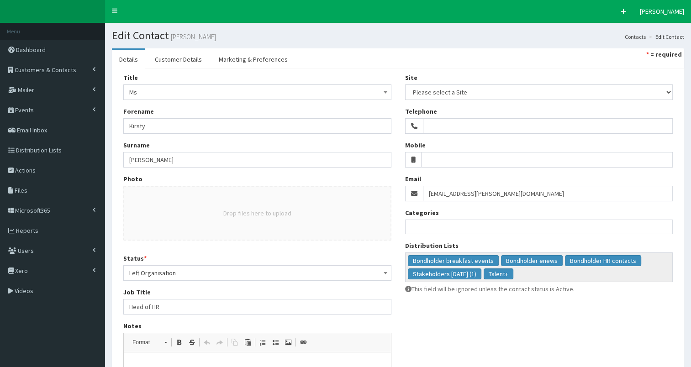
scroll to position [164, 0]
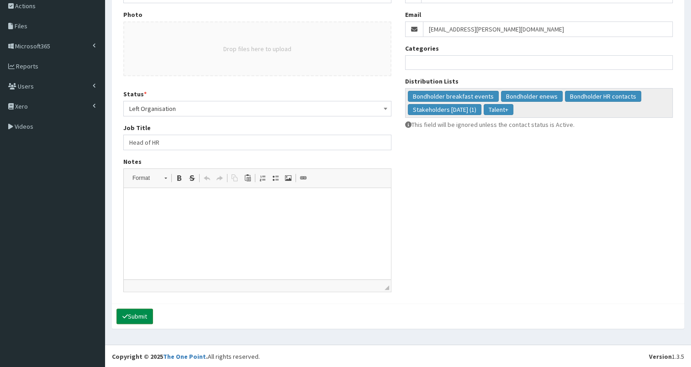
click at [139, 317] on button "Submit" at bounding box center [134, 317] width 37 height 16
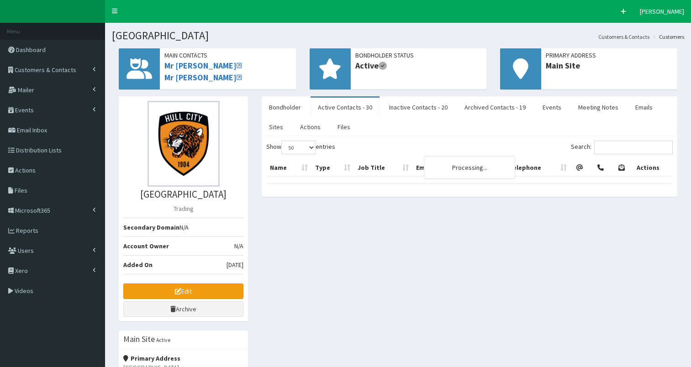
select select "50"
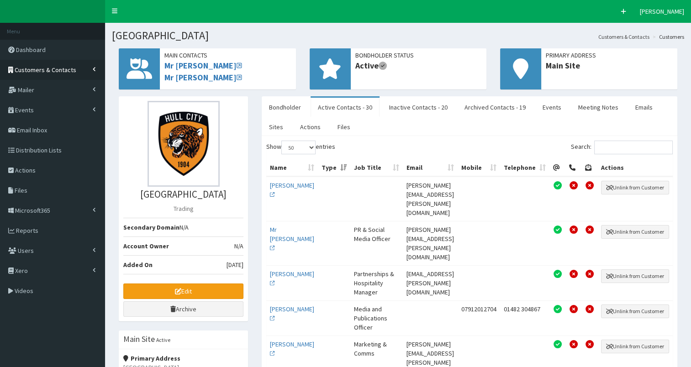
click at [40, 66] on span "Customers & Contacts" at bounding box center [46, 70] width 62 height 8
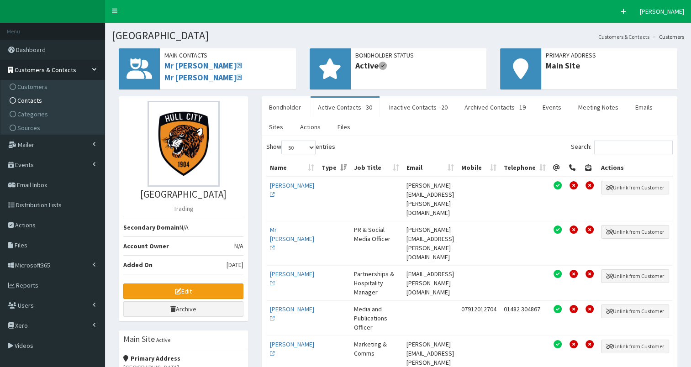
click at [42, 99] on link "Contacts" at bounding box center [54, 101] width 102 height 14
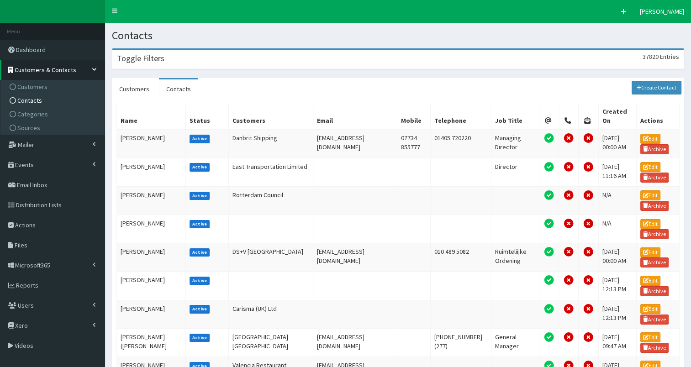
click at [199, 63] on div "Toggle Filters 37820 Entries" at bounding box center [397, 59] width 571 height 19
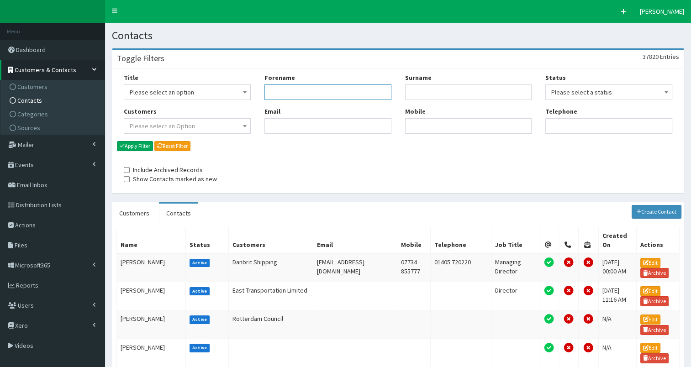
click at [311, 95] on input "Forename" at bounding box center [327, 92] width 127 height 16
type input "ka"
type input "storey"
click at [129, 148] on button "Apply Filter" at bounding box center [135, 146] width 36 height 10
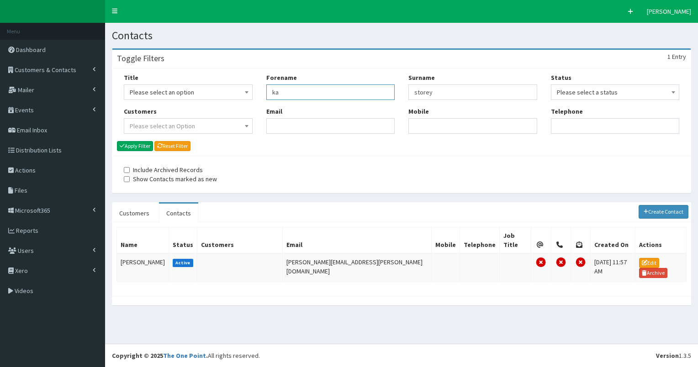
drag, startPoint x: 268, startPoint y: 89, endPoint x: 332, endPoint y: 92, distance: 63.5
click at [332, 92] on input "ka" at bounding box center [330, 92] width 129 height 16
type input "[PERSON_NAME]"
type input "daws"
click at [128, 146] on button "Apply Filter" at bounding box center [135, 146] width 36 height 10
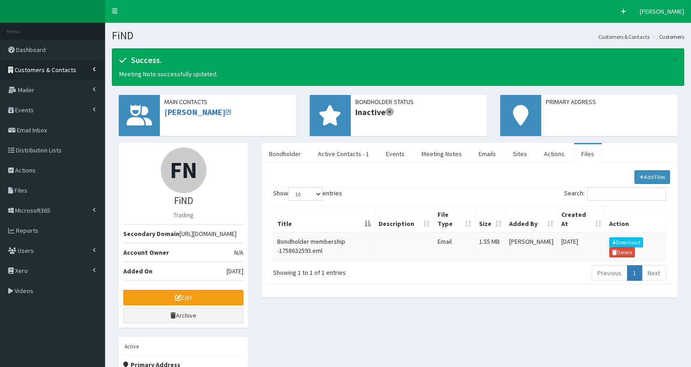
click at [72, 66] on span "Customers & Contacts" at bounding box center [46, 70] width 62 height 8
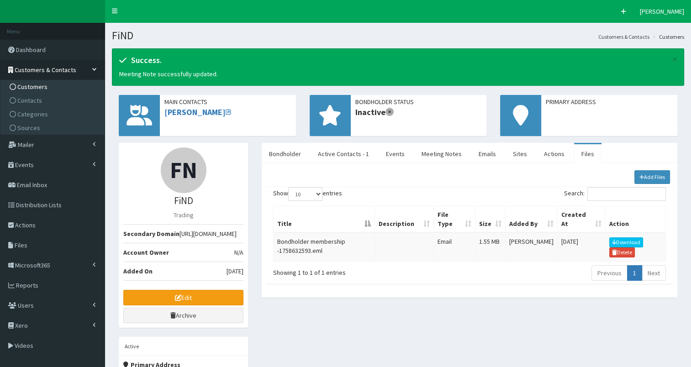
click at [67, 87] on link "Customers" at bounding box center [54, 87] width 102 height 14
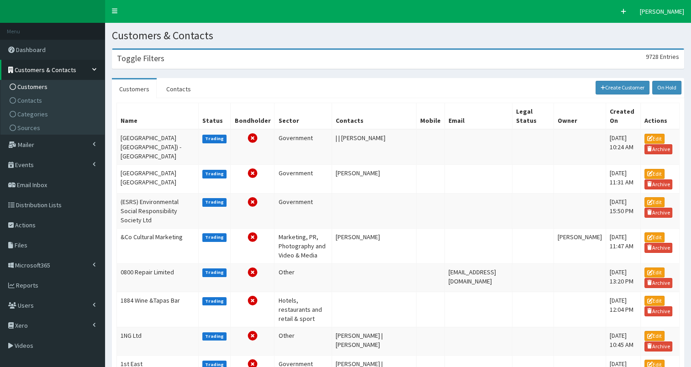
click at [153, 68] on div "Toggle Filters 9728 Entries" at bounding box center [397, 59] width 571 height 19
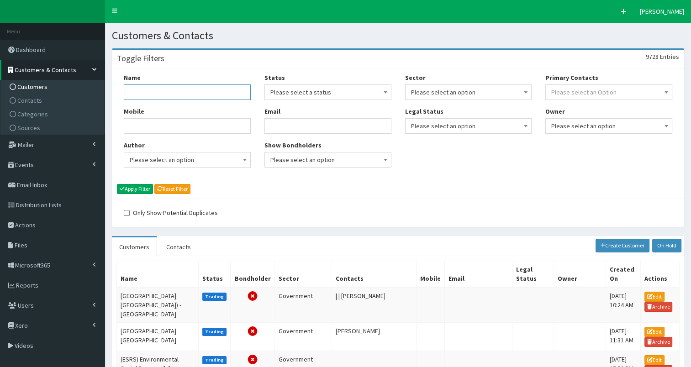
click at [142, 95] on input "Name" at bounding box center [187, 92] width 127 height 16
type input "active humber"
click at [146, 188] on button "Apply Filter" at bounding box center [135, 189] width 36 height 10
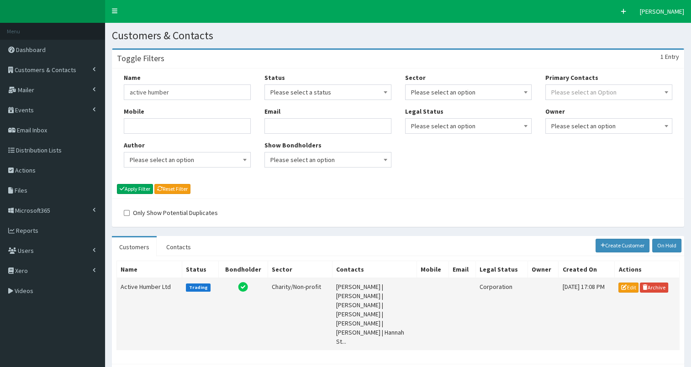
click at [139, 285] on td "Active Humber Ltd" at bounding box center [149, 314] width 65 height 72
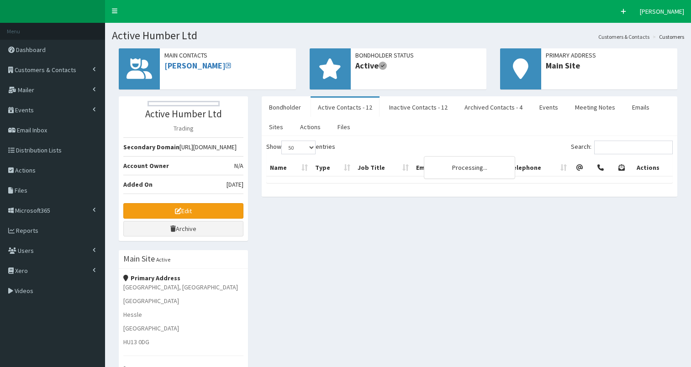
select select "50"
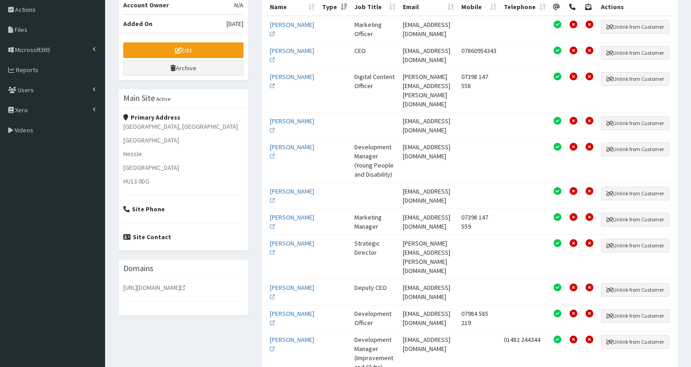
scroll to position [166, 0]
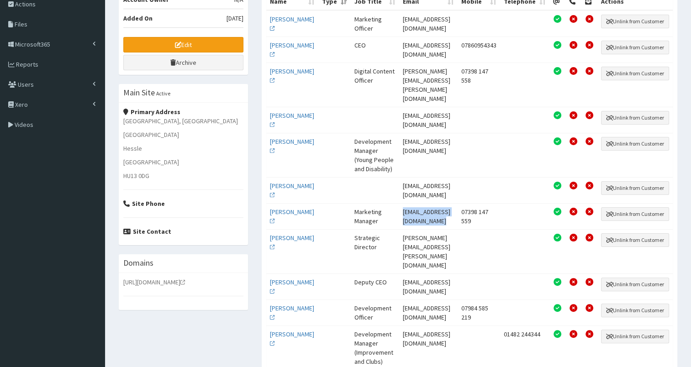
drag, startPoint x: 387, startPoint y: 209, endPoint x: 470, endPoint y: 210, distance: 83.1
click at [457, 210] on td "[EMAIL_ADDRESS][DOMAIN_NAME]" at bounding box center [428, 216] width 58 height 26
copy td "[EMAIL_ADDRESS][DOMAIN_NAME]"
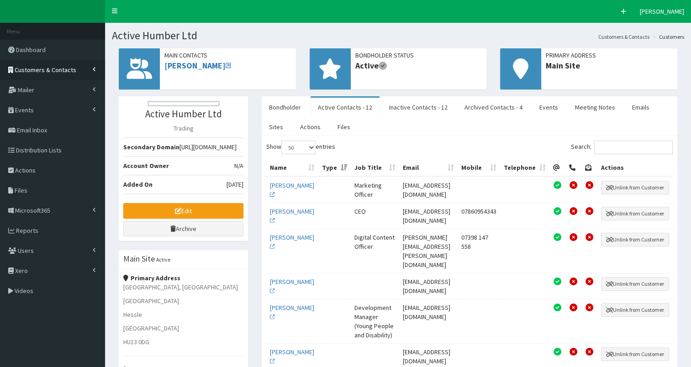
click at [52, 73] on span "Customers & Contacts" at bounding box center [46, 70] width 62 height 8
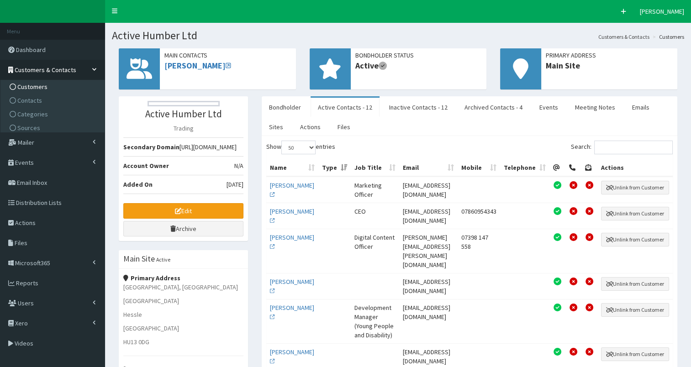
click at [49, 85] on link "Customers" at bounding box center [54, 87] width 102 height 14
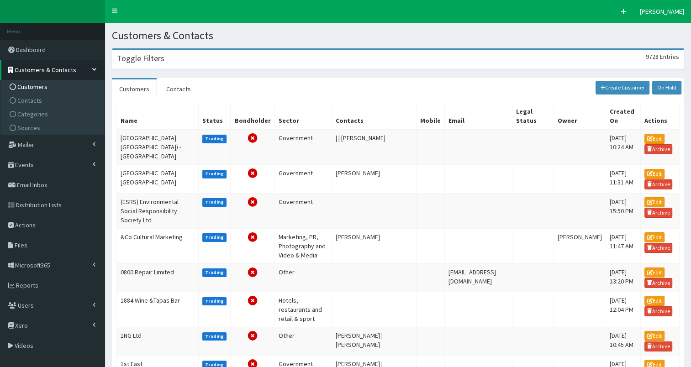
click at [163, 58] on div "Toggle Filters 9728 Entries" at bounding box center [397, 59] width 571 height 19
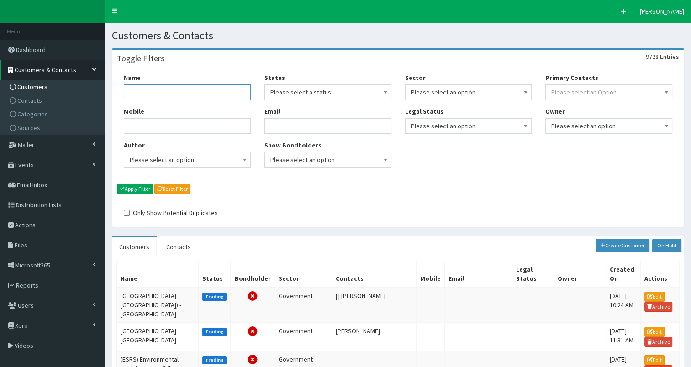
click at [148, 93] on input "Name" at bounding box center [187, 92] width 127 height 16
click at [58, 105] on link "Contacts" at bounding box center [54, 101] width 102 height 14
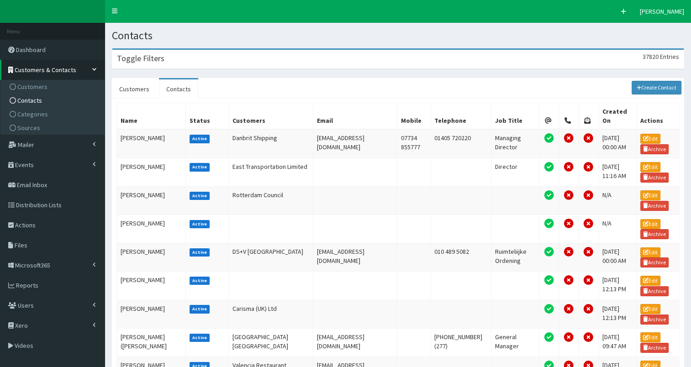
click at [183, 58] on div "Toggle Filters 37820 Entries" at bounding box center [397, 59] width 571 height 19
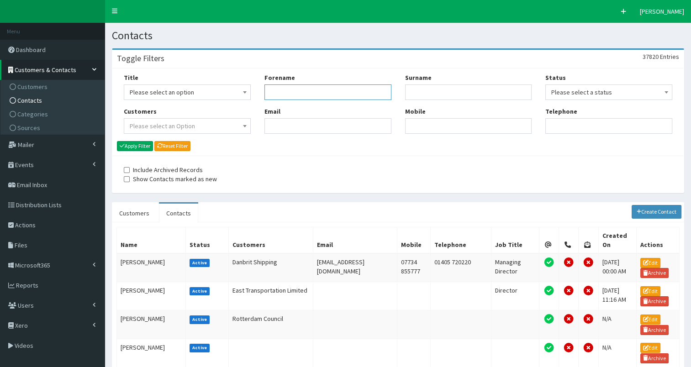
click at [285, 85] on input "Forename" at bounding box center [327, 92] width 127 height 16
type input "[PERSON_NAME]"
click at [144, 146] on button "Apply Filter" at bounding box center [135, 146] width 36 height 10
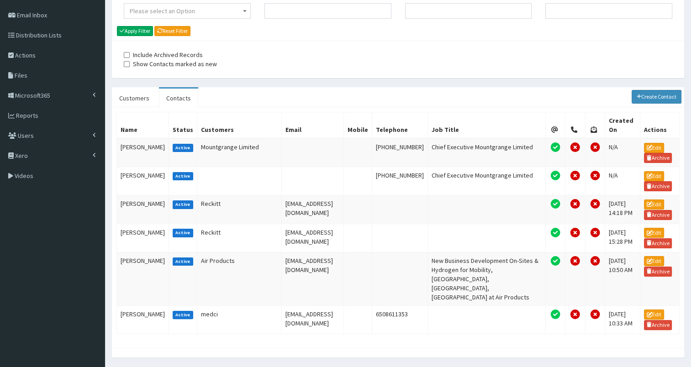
scroll to position [114, 0]
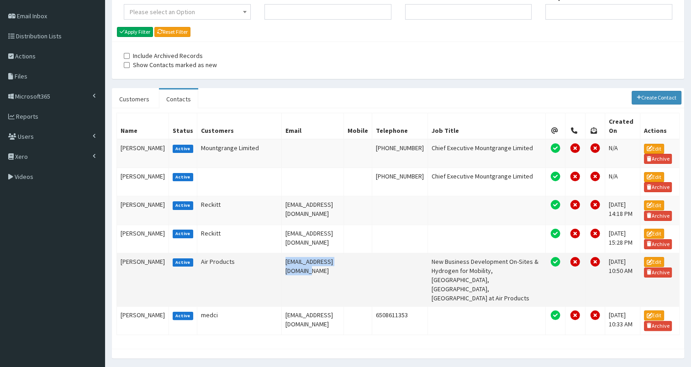
drag, startPoint x: 268, startPoint y: 262, endPoint x: 340, endPoint y: 262, distance: 72.1
click at [340, 262] on td "patelm1@airproducts.com" at bounding box center [312, 279] width 62 height 53
copy td "patelm1@airproducts.com"
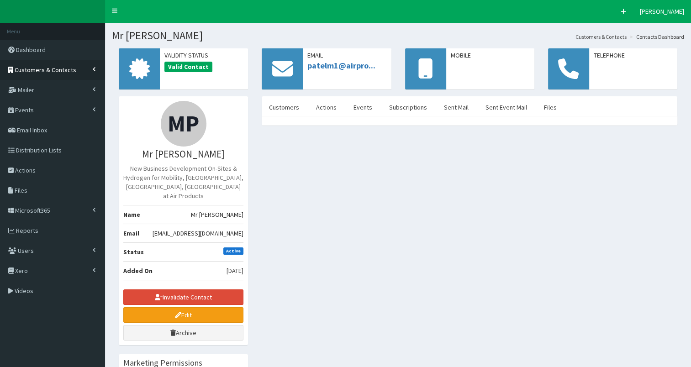
click at [62, 73] on link "Customers & Contacts" at bounding box center [52, 70] width 105 height 20
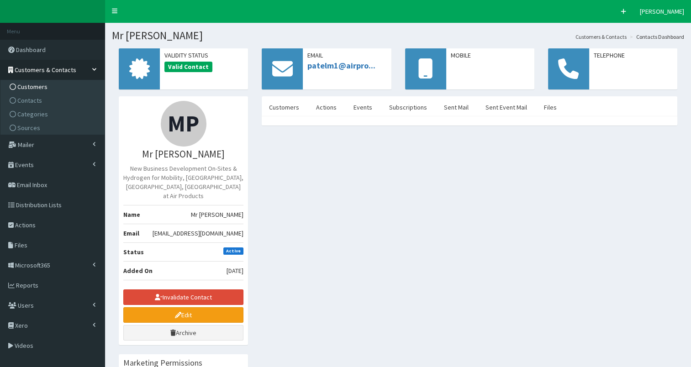
click at [60, 86] on link "Customers" at bounding box center [54, 87] width 102 height 14
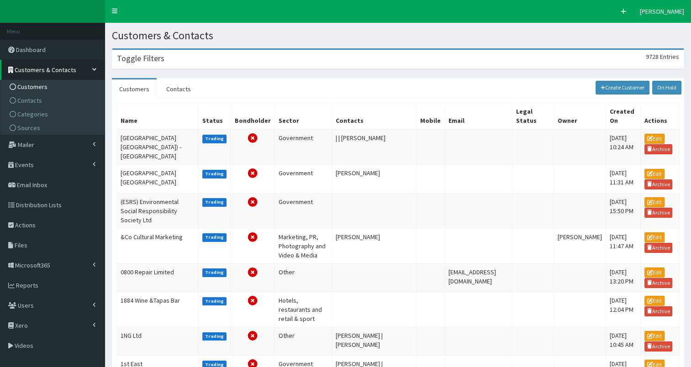
click at [131, 66] on div "Toggle Filters 9728 Entries" at bounding box center [397, 59] width 571 height 19
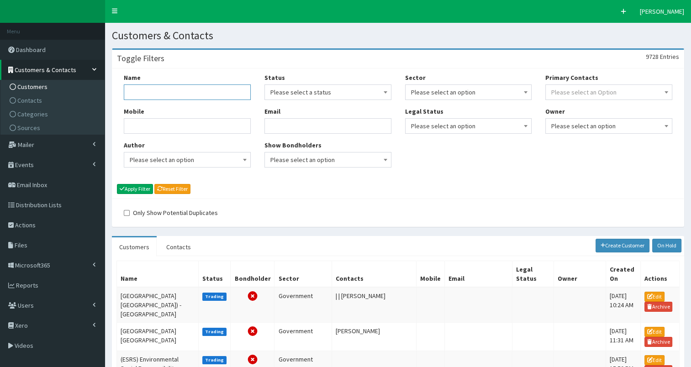
click at [136, 91] on input "Name" at bounding box center [187, 92] width 127 height 16
type input "dn colleg"
click at [145, 191] on button "Apply Filter" at bounding box center [135, 189] width 36 height 10
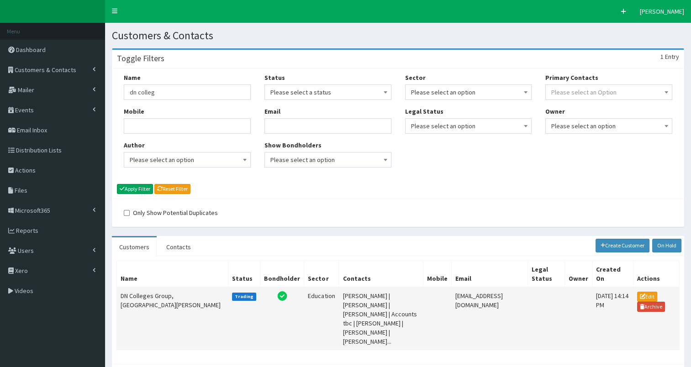
click at [140, 299] on td "DN Colleges Group, [GEOGRAPHIC_DATA][PERSON_NAME]" at bounding box center [172, 318] width 111 height 63
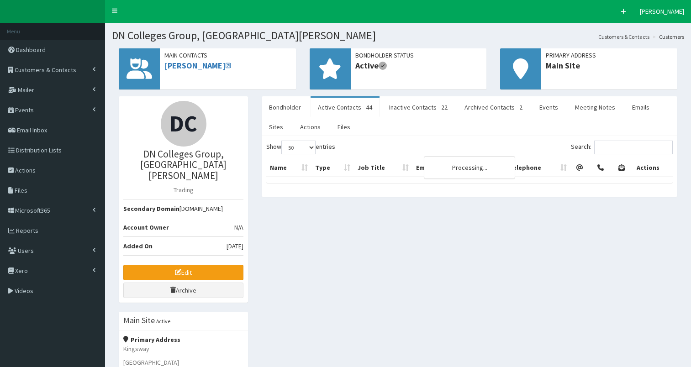
select select "50"
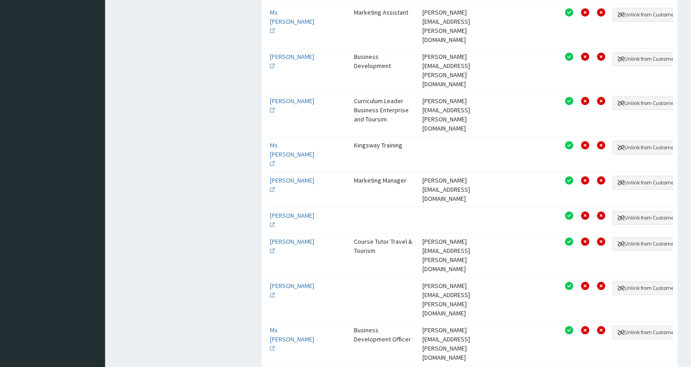
scroll to position [734, 0]
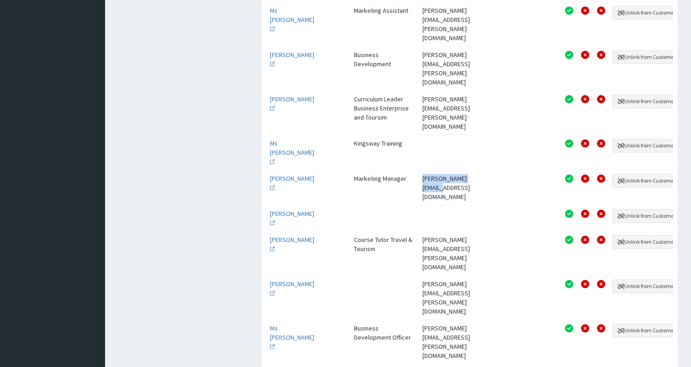
drag, startPoint x: 383, startPoint y: 138, endPoint x: 458, endPoint y: 138, distance: 75.8
click at [458, 170] on td "[PERSON_NAME][EMAIL_ADDRESS][DOMAIN_NAME]" at bounding box center [446, 187] width 55 height 35
copy td "[PERSON_NAME][EMAIL_ADDRESS][DOMAIN_NAME]"
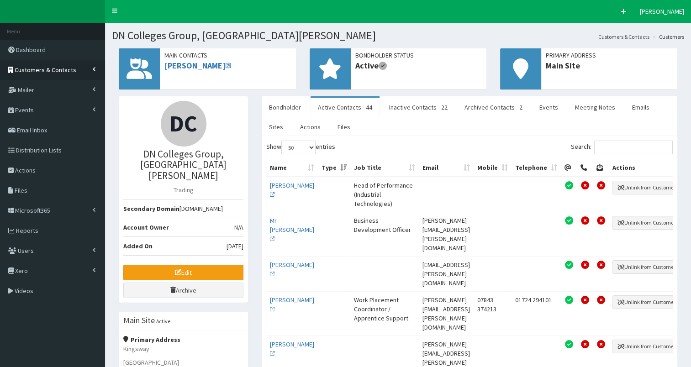
click at [58, 73] on span "Customers & Contacts" at bounding box center [46, 70] width 62 height 8
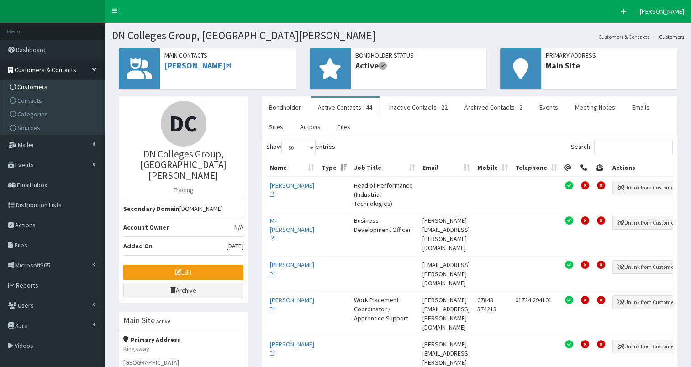
click at [57, 85] on link "Customers" at bounding box center [54, 87] width 102 height 14
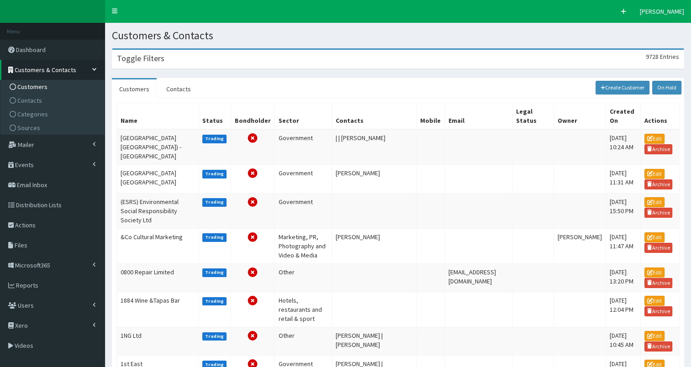
click at [154, 63] on h3 "Toggle Filters" at bounding box center [140, 58] width 47 height 8
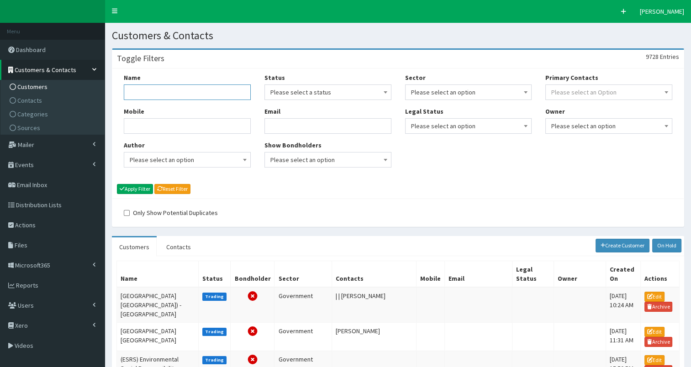
click at [146, 94] on input "Name" at bounding box center [187, 92] width 127 height 16
type input "forest"
click at [135, 188] on button "Apply Filter" at bounding box center [135, 189] width 36 height 10
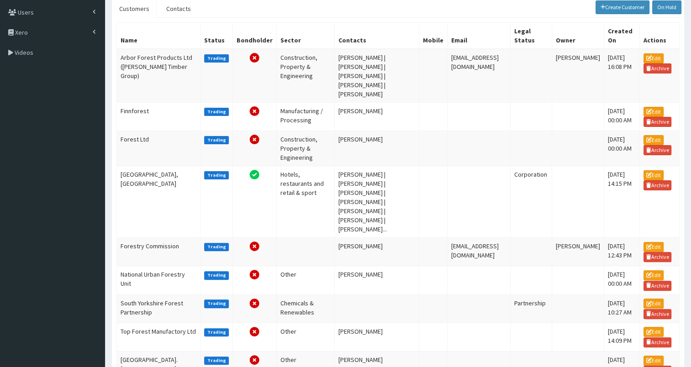
scroll to position [236, 0]
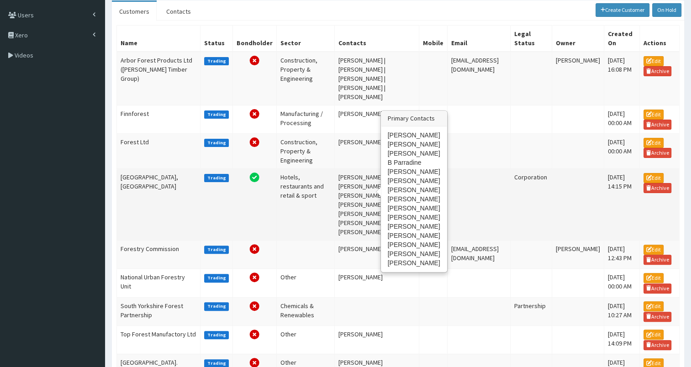
click at [335, 188] on td "M Stenson | Steven Whittaker | Joanne Paterson | B Parradine | Emma Dawson | He…" at bounding box center [377, 205] width 84 height 72
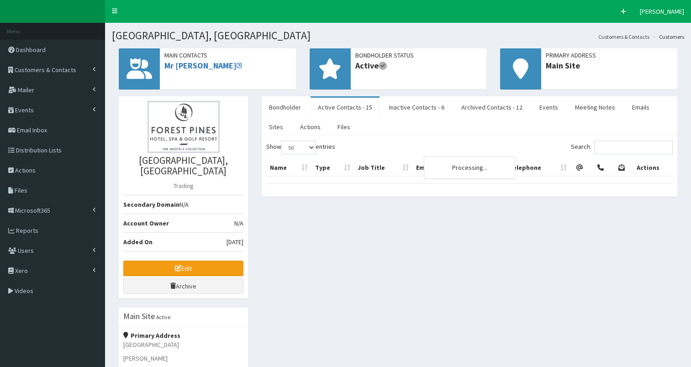
select select "50"
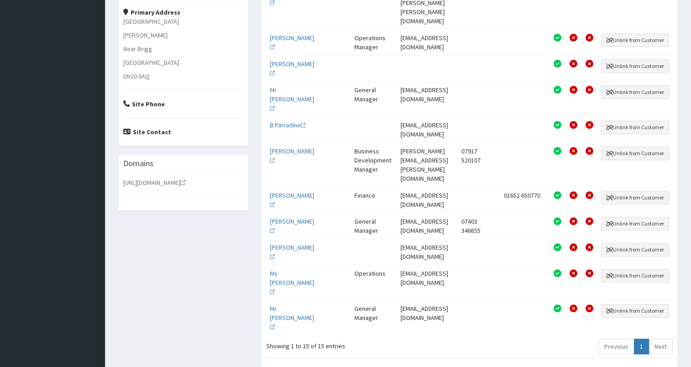
scroll to position [324, 0]
drag, startPoint x: 378, startPoint y: 176, endPoint x: 501, endPoint y: 176, distance: 122.8
click at [457, 176] on td "[PERSON_NAME][EMAIL_ADDRESS][PERSON_NAME][DOMAIN_NAME]" at bounding box center [427, 164] width 61 height 44
copy td "[PERSON_NAME][EMAIL_ADDRESS][PERSON_NAME][DOMAIN_NAME]"
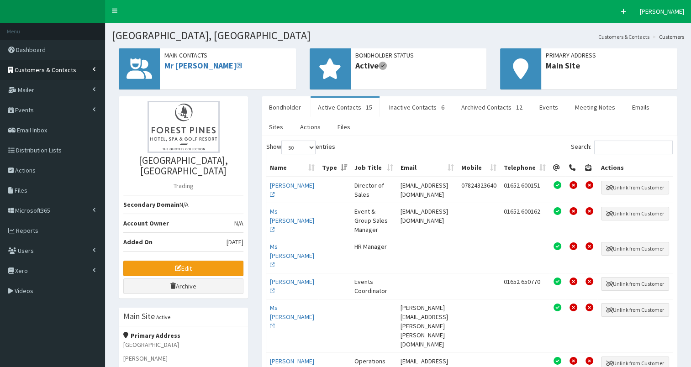
click at [54, 71] on span "Customers & Contacts" at bounding box center [46, 70] width 62 height 8
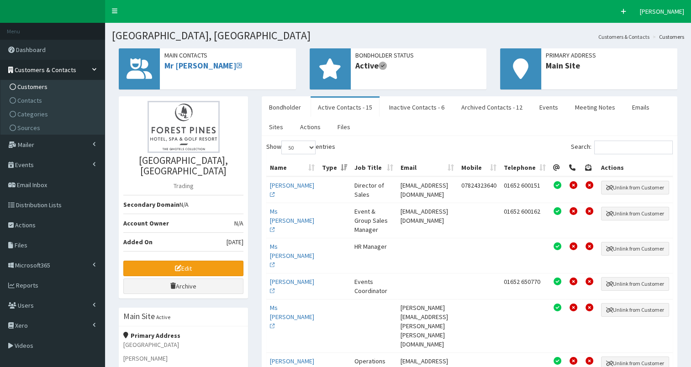
click at [52, 86] on link "Customers" at bounding box center [54, 87] width 102 height 14
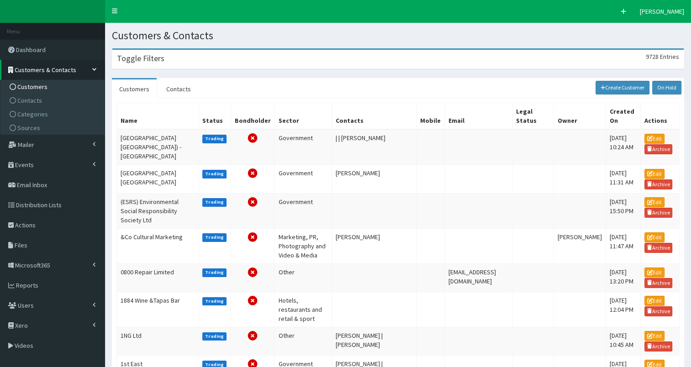
click at [141, 60] on h3 "Toggle Filters" at bounding box center [140, 58] width 47 height 8
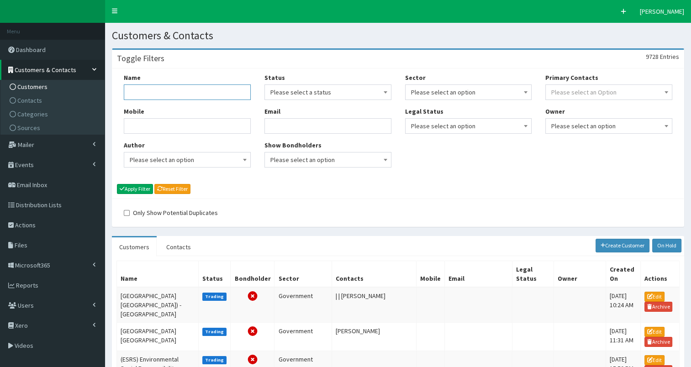
click at [142, 91] on input "Name" at bounding box center [187, 92] width 127 height 16
type input "grimsby comm"
click at [126, 190] on button "Apply Filter" at bounding box center [135, 189] width 36 height 10
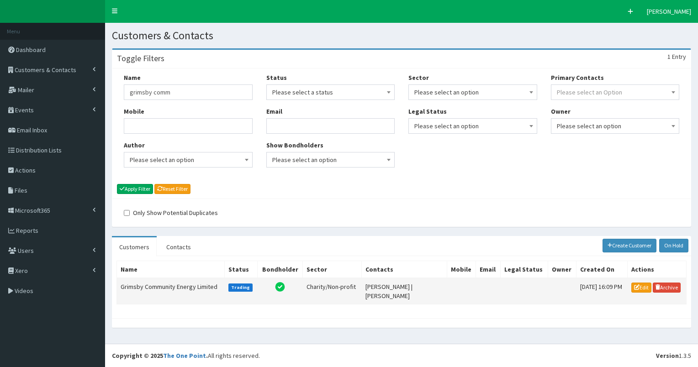
click at [160, 285] on td "Grimsby Community Energy Limited" at bounding box center [171, 291] width 108 height 26
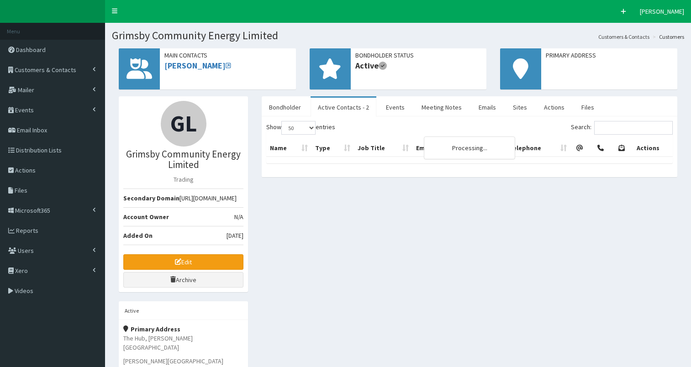
select select "50"
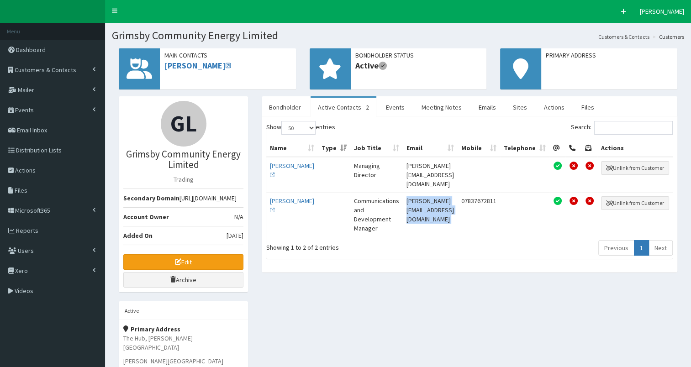
drag, startPoint x: 387, startPoint y: 190, endPoint x: 504, endPoint y: 188, distance: 117.3
click at [504, 192] on tr "[PERSON_NAME] Communications and Development Manager [PERSON_NAME][EMAIL_ADDRES…" at bounding box center [469, 214] width 406 height 44
copy td "[PERSON_NAME][EMAIL_ADDRESS][DOMAIN_NAME]"
click at [51, 70] on span "Customers & Contacts" at bounding box center [46, 70] width 62 height 8
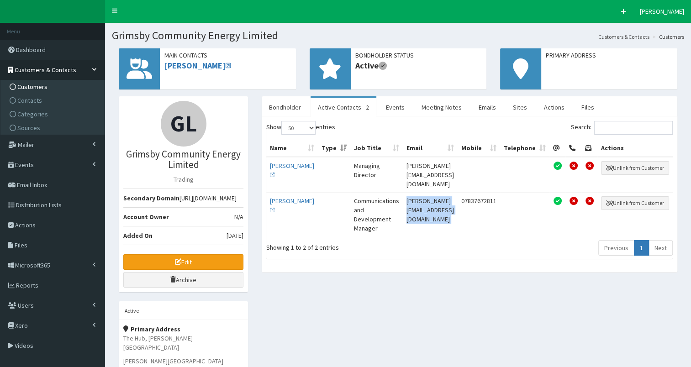
click at [46, 86] on span "Customers" at bounding box center [32, 87] width 30 height 8
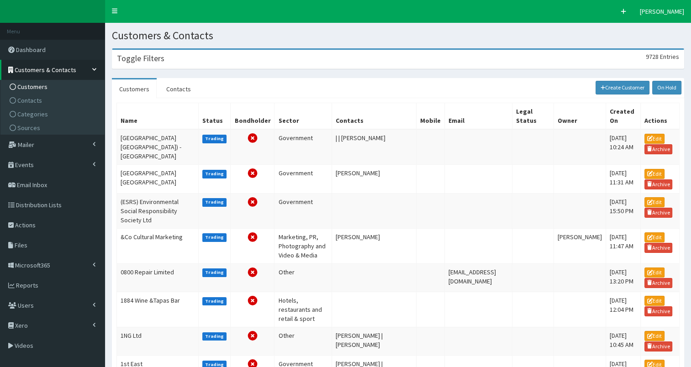
click at [132, 60] on h3 "Toggle Filters" at bounding box center [140, 58] width 47 height 8
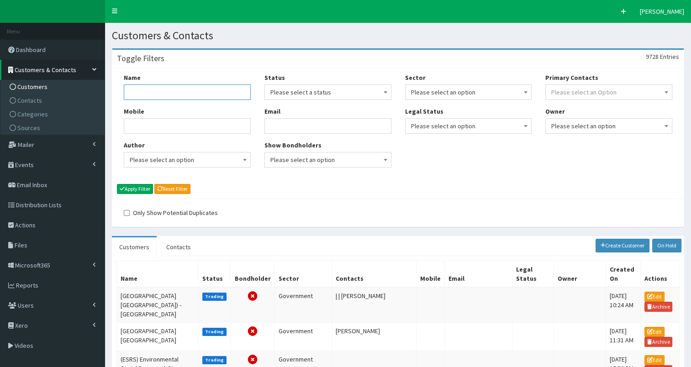
click at [133, 89] on input "Name" at bounding box center [187, 92] width 127 height 16
type input "nexos"
click at [142, 188] on button "Apply Filter" at bounding box center [135, 189] width 36 height 10
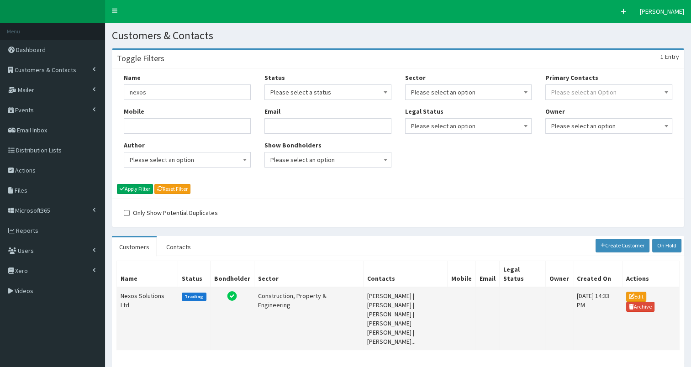
click at [133, 294] on td "Nexos Solutions Ltd" at bounding box center [147, 318] width 61 height 63
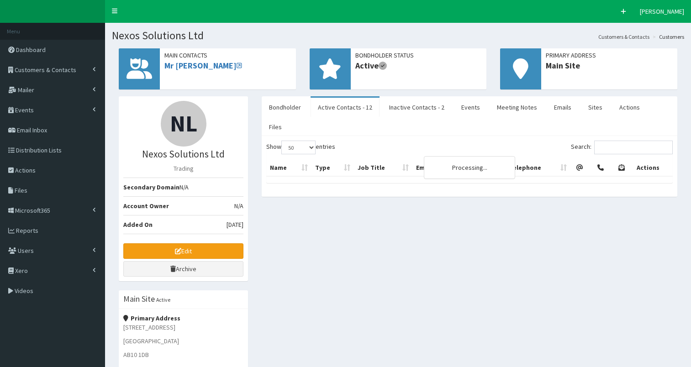
select select "50"
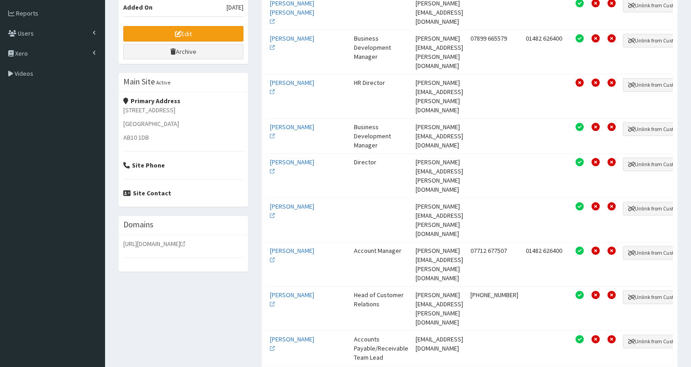
scroll to position [216, 0]
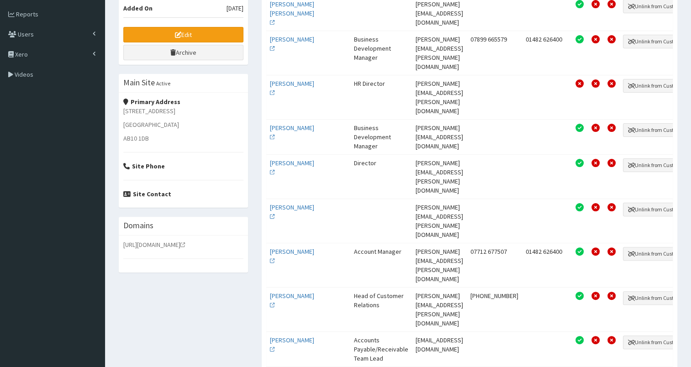
drag, startPoint x: 399, startPoint y: 272, endPoint x: 502, endPoint y: 275, distance: 102.3
copy td "alastair.robertson@oslconsulting.com"
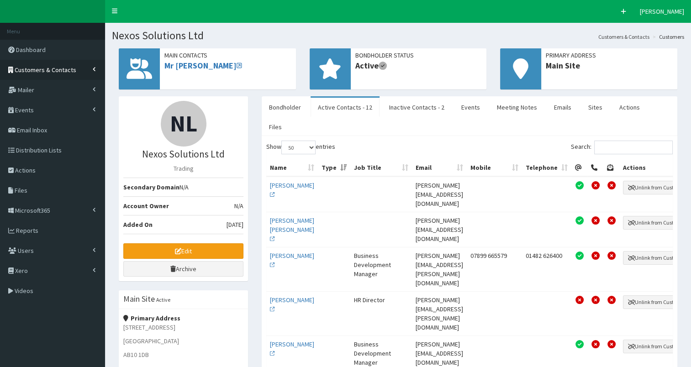
click at [60, 69] on span "Customers & Contacts" at bounding box center [46, 70] width 62 height 8
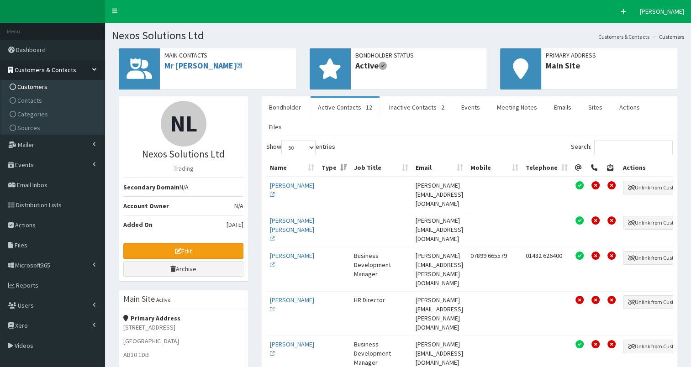
click at [55, 86] on link "Customers" at bounding box center [54, 87] width 102 height 14
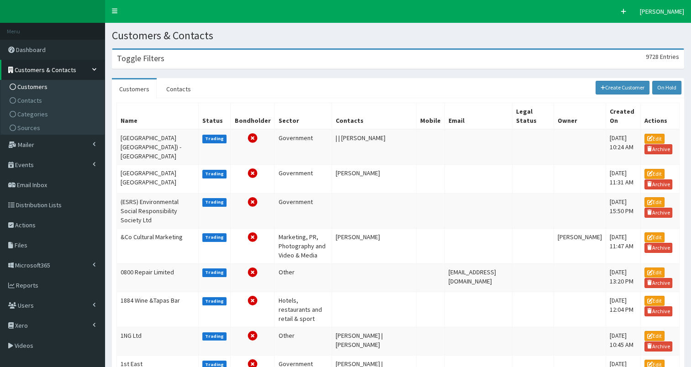
click at [138, 61] on h3 "Toggle Filters" at bounding box center [140, 58] width 47 height 8
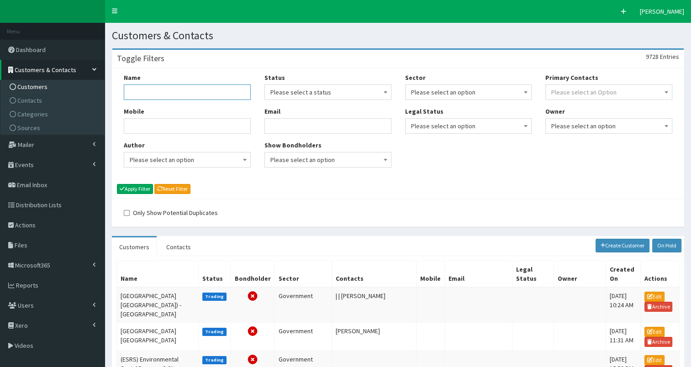
click at [135, 92] on input "Name" at bounding box center [187, 92] width 127 height 16
type input "tec partnership"
click at [133, 188] on button "Apply Filter" at bounding box center [135, 189] width 36 height 10
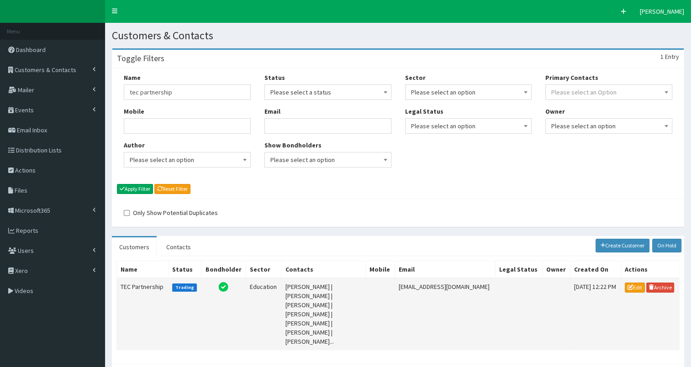
click at [139, 280] on td "TEC Partnership" at bounding box center [143, 314] width 52 height 72
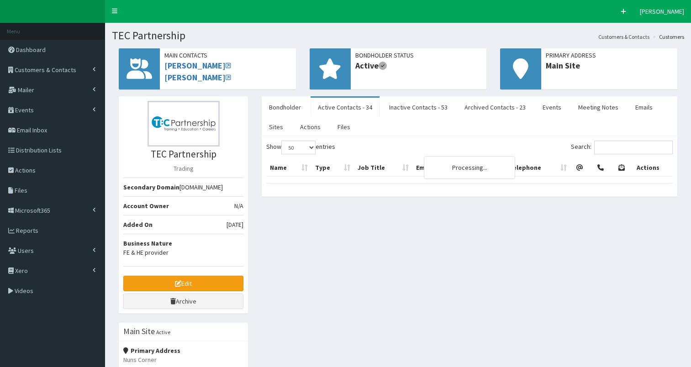
select select "50"
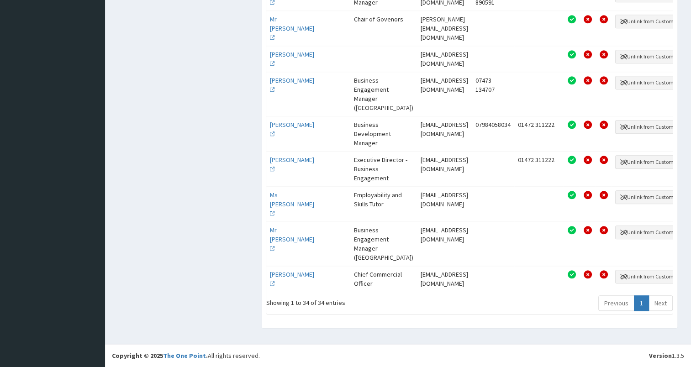
scroll to position [1059, 0]
drag, startPoint x: 389, startPoint y: 222, endPoint x: 453, endPoint y: 223, distance: 63.9
click at [453, 186] on td "[EMAIL_ADDRESS][DOMAIN_NAME]" at bounding box center [444, 168] width 55 height 35
copy td "[EMAIL_ADDRESS][DOMAIN_NAME]"
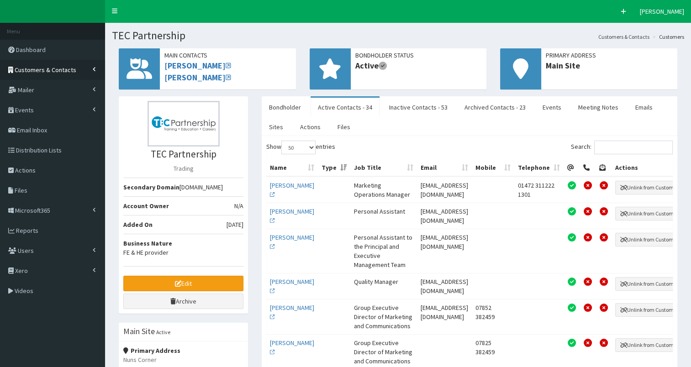
click at [63, 68] on span "Customers & Contacts" at bounding box center [46, 70] width 62 height 8
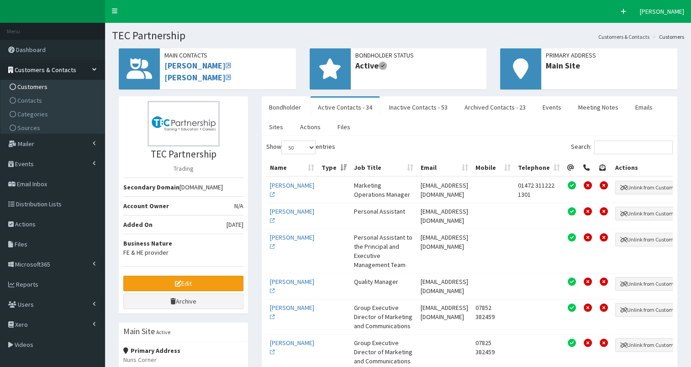
click at [60, 84] on link "Customers" at bounding box center [54, 87] width 102 height 14
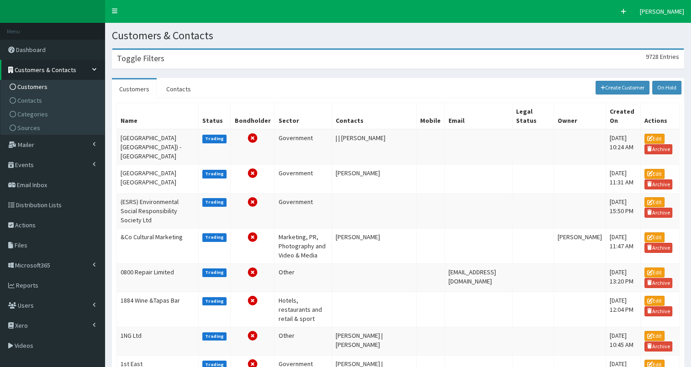
click at [145, 61] on h3 "Toggle Filters" at bounding box center [140, 58] width 47 height 8
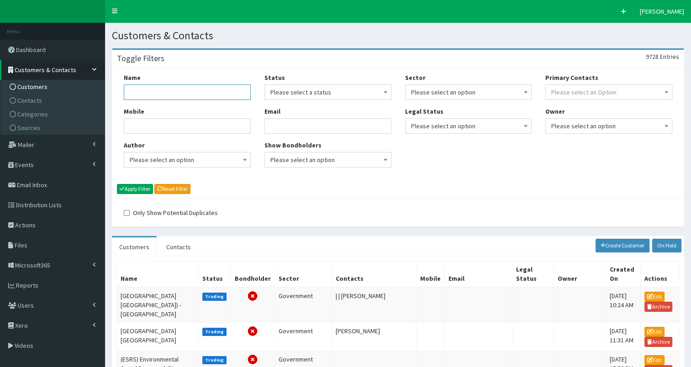
click at [140, 93] on input "Name" at bounding box center [187, 92] width 127 height 16
type input "vital"
click at [132, 188] on button "Apply Filter" at bounding box center [135, 189] width 36 height 10
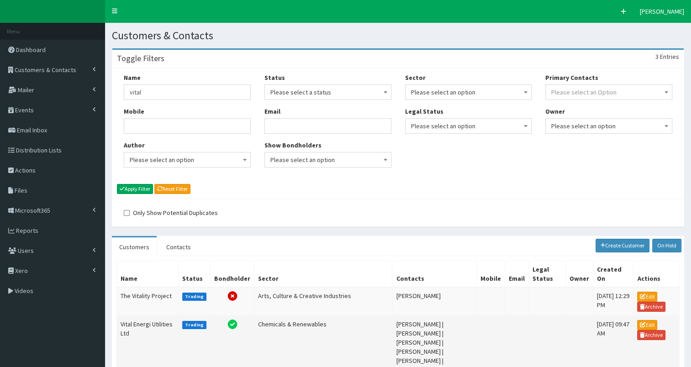
click at [146, 317] on td "Vital Energi Utilities Ltd" at bounding box center [148, 352] width 62 height 72
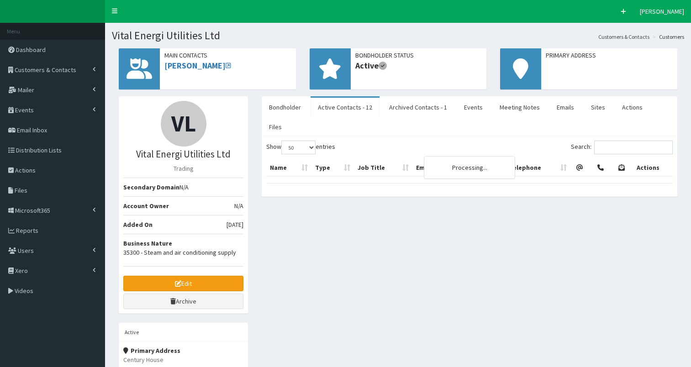
select select "50"
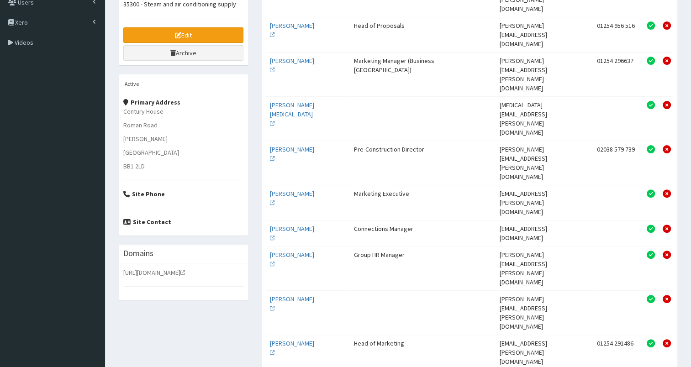
scroll to position [247, 0]
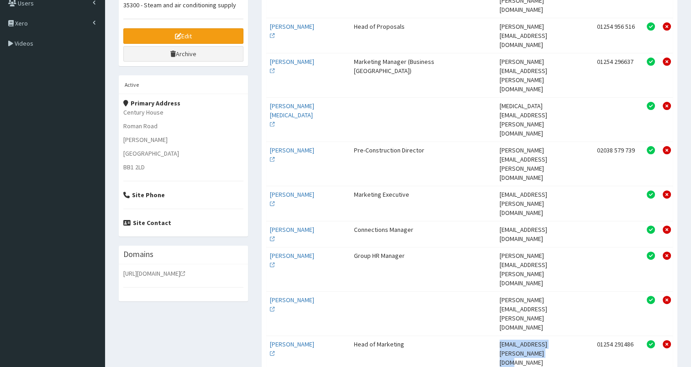
drag, startPoint x: 477, startPoint y: 231, endPoint x: 572, endPoint y: 232, distance: 95.0
click at [551, 336] on td "[EMAIL_ADDRESS][PERSON_NAME][DOMAIN_NAME]" at bounding box center [523, 353] width 55 height 35
copy td "[EMAIL_ADDRESS][PERSON_NAME][DOMAIN_NAME]"
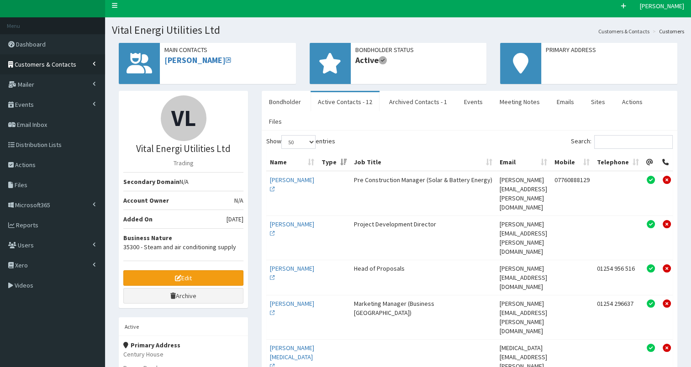
click at [52, 63] on span "Customers & Contacts" at bounding box center [46, 64] width 62 height 8
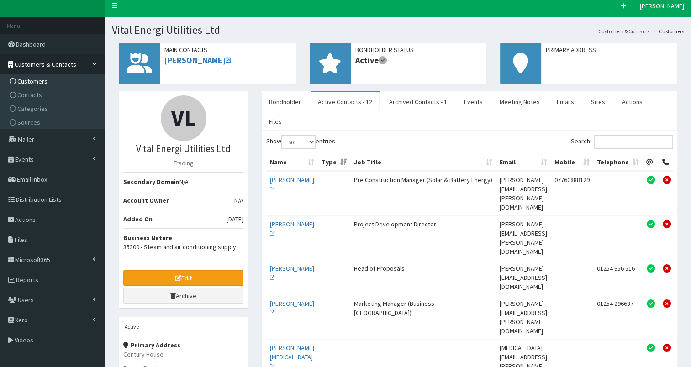
click at [48, 80] on link "Customers" at bounding box center [54, 81] width 102 height 14
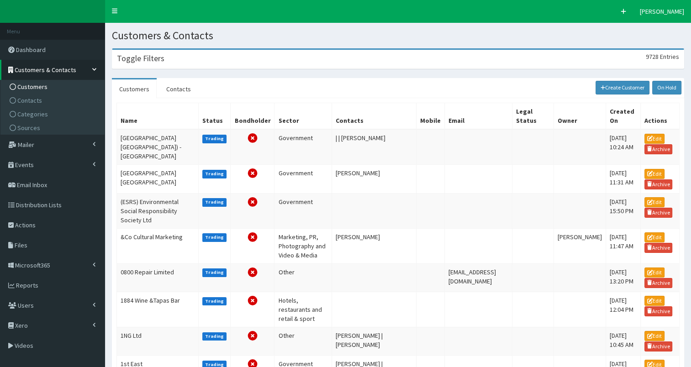
click at [136, 62] on h3 "Toggle Filters" at bounding box center [140, 58] width 47 height 8
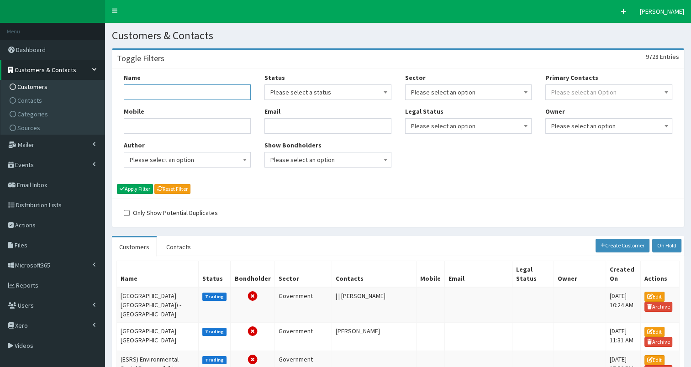
click at [135, 93] on input "Name" at bounding box center [187, 92] width 127 height 16
type input "vpi"
click at [142, 186] on button "Apply Filter" at bounding box center [135, 189] width 36 height 10
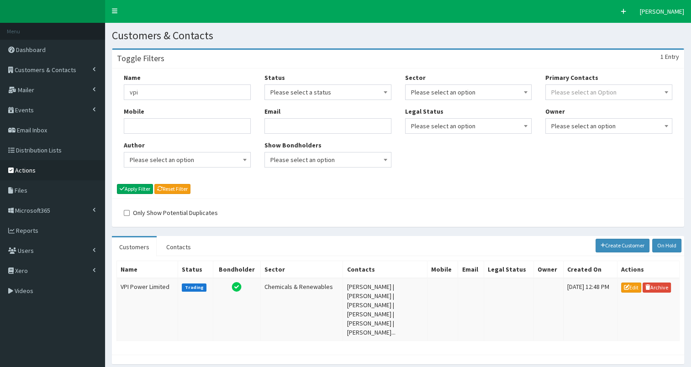
click at [32, 168] on span "Actions" at bounding box center [25, 170] width 21 height 8
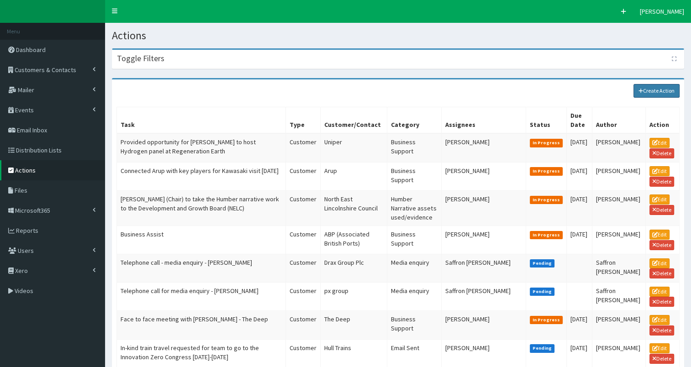
click at [655, 89] on link "Create Action" at bounding box center [656, 91] width 47 height 14
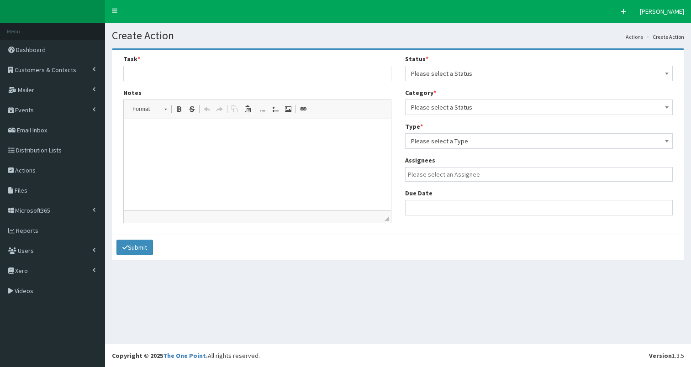
select select
click at [168, 75] on input "text" at bounding box center [257, 74] width 268 height 16
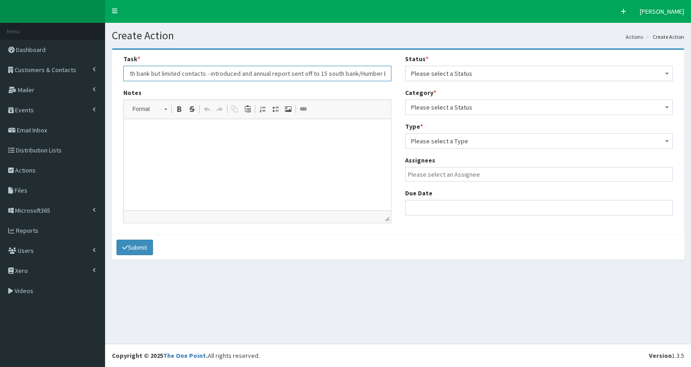
scroll to position [0, 59]
type input "New sites on the south bank but limited contacts - introduced and annual report…"
click at [158, 131] on p at bounding box center [257, 133] width 249 height 10
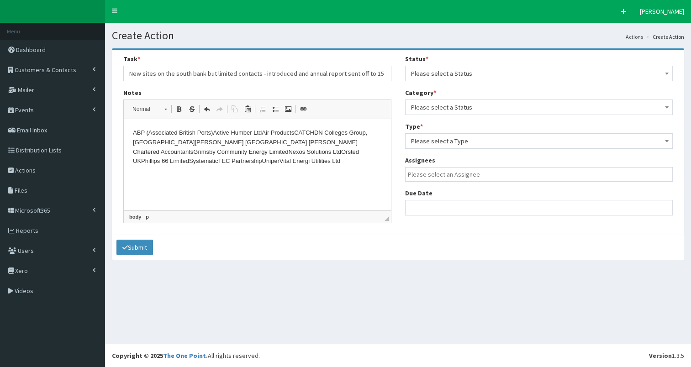
click at [214, 133] on p "ABP (Associated British Ports)Active Humber LtdAir ProductsCATCHDN Colleges Gro…" at bounding box center [257, 147] width 249 height 38
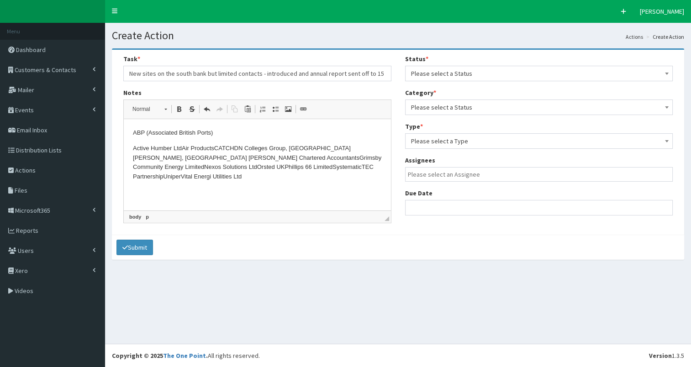
click at [181, 147] on p "Active Humber LtdAir ProductsCATCHDN Colleges Group, North Lindsey CollegeFores…" at bounding box center [257, 163] width 249 height 38
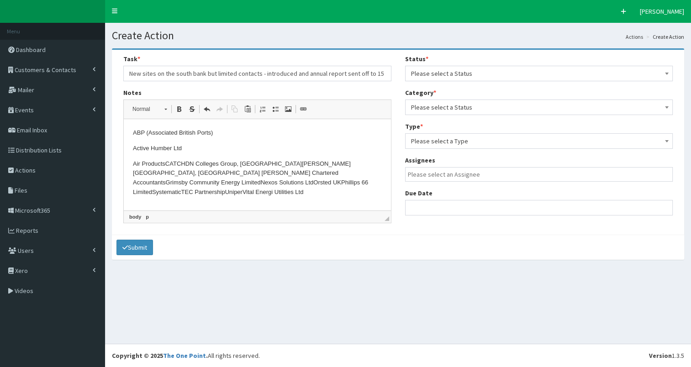
click at [166, 162] on p "Air ProductsCATCHDN Colleges Group, North Lindsey CollegeForest Pines Hotel, Sp…" at bounding box center [257, 178] width 249 height 38
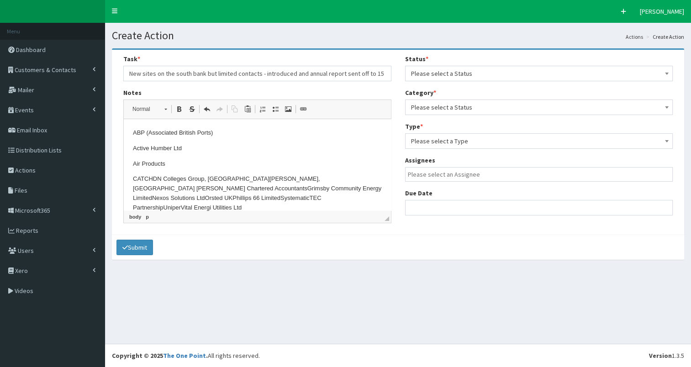
click at [152, 179] on p "CATCHDN Colleges Group, North Lindsey CollegeForest Pines Hotel, Spa & Golf Res…" at bounding box center [257, 193] width 249 height 38
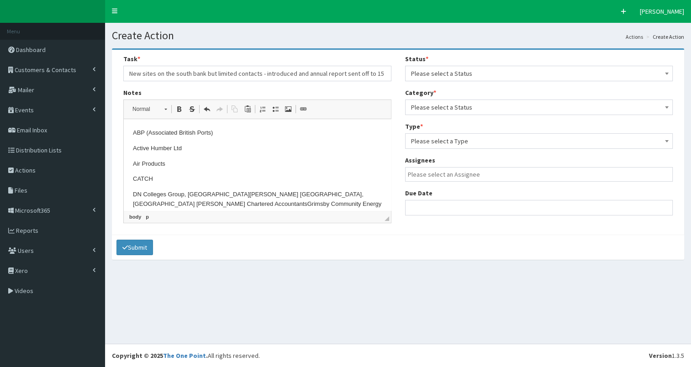
click at [246, 193] on p "DN Colleges Group, North Lindsey CollegeForest Pines Hotel, Spa & Golf ResortFo…" at bounding box center [257, 209] width 249 height 38
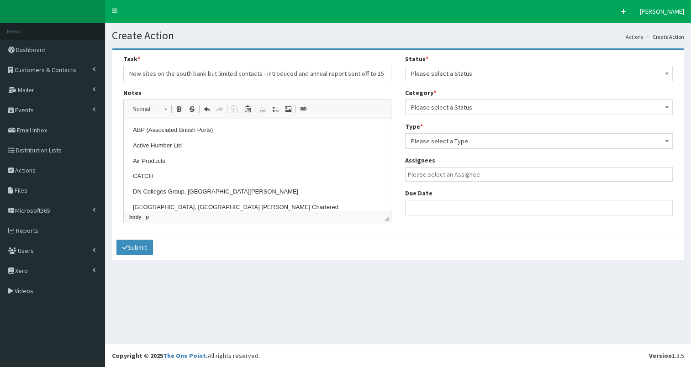
scroll to position [32, 0]
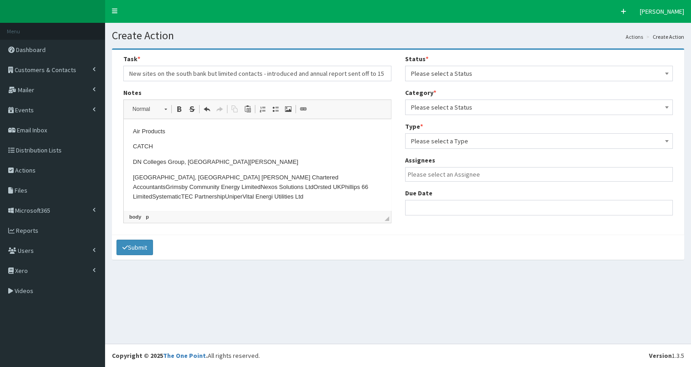
drag, startPoint x: 388, startPoint y: 158, endPoint x: 514, endPoint y: 315, distance: 201.5
click at [234, 175] on p "Forest Pines Hotel, Spa & Golf ResortForrester Boyd Chartered AccountantsGrimsb…" at bounding box center [257, 187] width 249 height 28
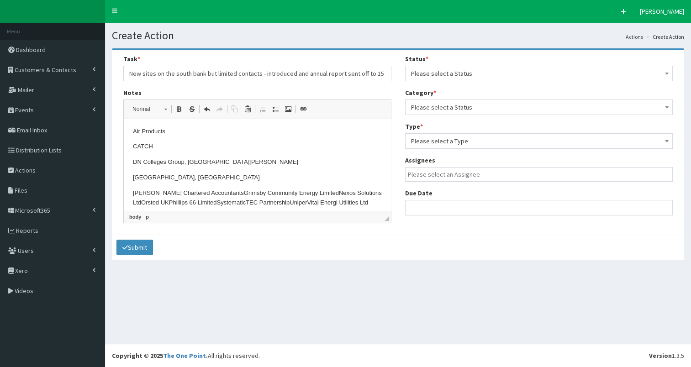
click at [234, 191] on p "Forrester Boyd Chartered AccountantsGrimsby Community Energy LimitedNexos Solut…" at bounding box center [257, 198] width 249 height 19
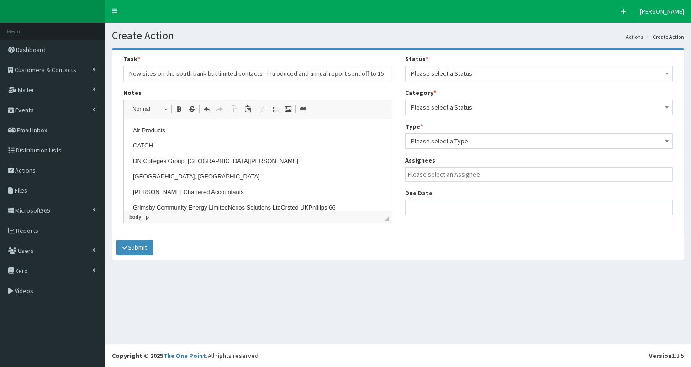
click at [228, 206] on p "Grimsby Community Energy LimitedNexos Solutions LtdOrsted UKPhillips 66 Limited…" at bounding box center [257, 212] width 249 height 19
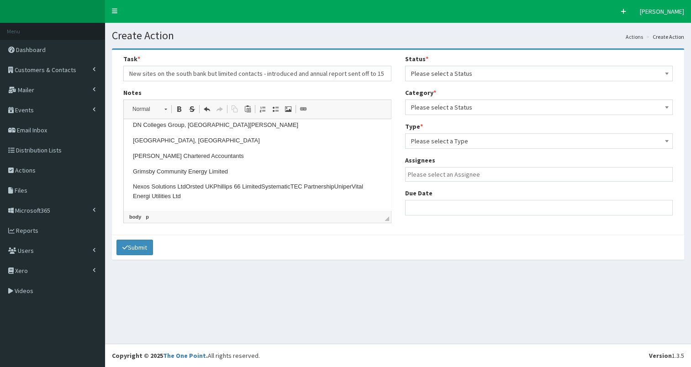
drag, startPoint x: 387, startPoint y: 168, endPoint x: 505, endPoint y: 329, distance: 199.9
click at [185, 185] on p "Nexos Solutions LtdOrsted UKPhillips 66 LimitedSystematicTEC PartnershipUniperV…" at bounding box center [257, 191] width 249 height 19
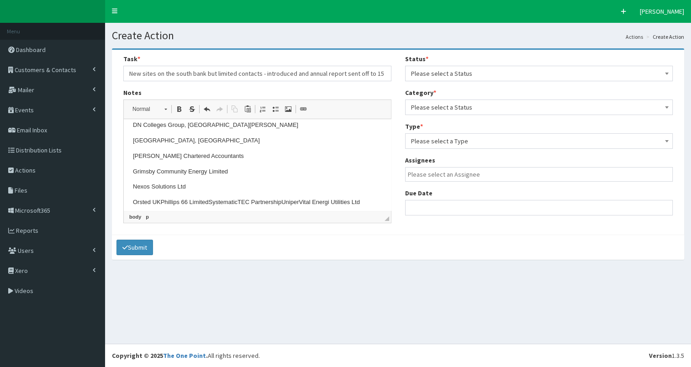
click at [161, 200] on p "Orsted UKPhillips 66 LimitedSystematicTEC PartnershipUniperVital Energi Utiliti…" at bounding box center [257, 203] width 249 height 10
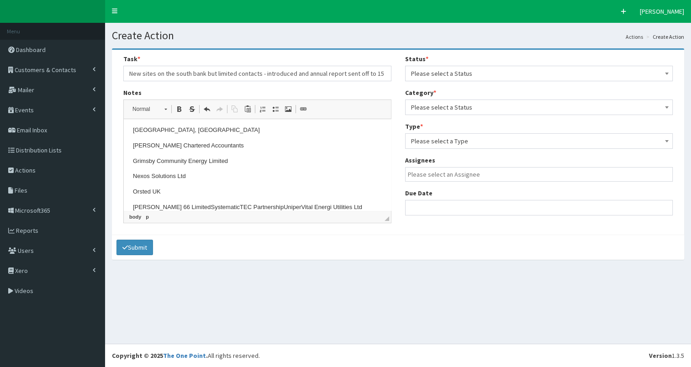
click at [180, 208] on p "Phillips 66 LimitedSystematicTEC PartnershipUniperVital Energi Utilities Ltd" at bounding box center [257, 208] width 249 height 10
click at [163, 205] on p "SystematicTEC PartnershipUniperVital Energi Utilities Ltd" at bounding box center [257, 208] width 249 height 10
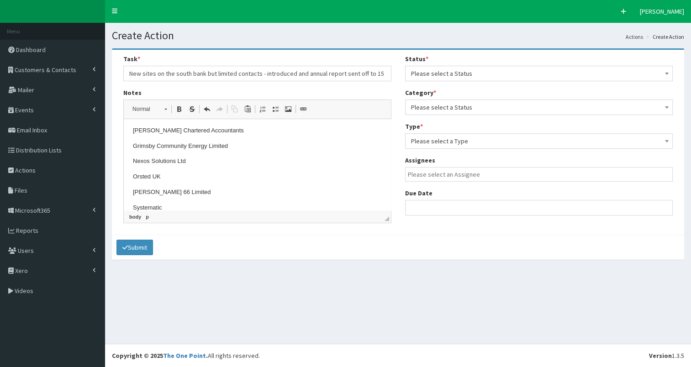
scroll to position [111, 0]
click at [176, 208] on p "TEC PartnershipUniperVital Energi Utilities Ltd" at bounding box center [257, 208] width 249 height 10
click at [151, 205] on p "UniperVital Energi Utilities Ltd" at bounding box center [257, 208] width 249 height 10
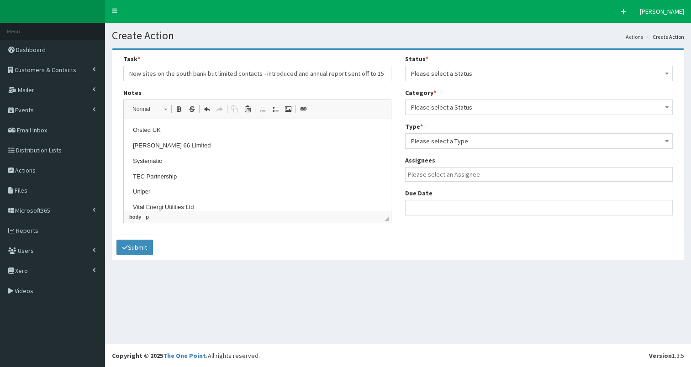
click at [210, 207] on p "Vital Energi Utilities Ltd" at bounding box center [257, 208] width 249 height 10
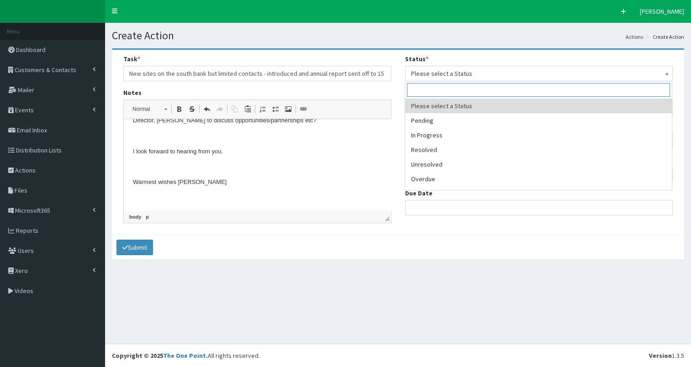
click at [449, 72] on span "Please select a Status" at bounding box center [539, 73] width 256 height 13
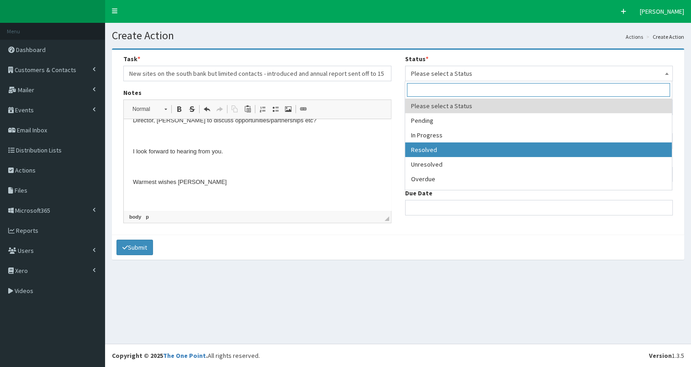
select select "3"
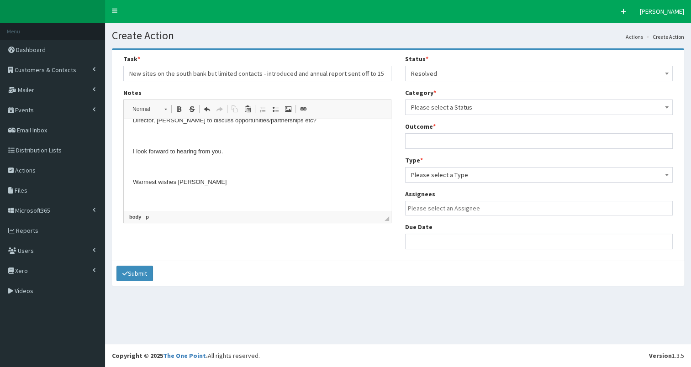
click at [472, 110] on span "Please select a Status" at bounding box center [539, 107] width 256 height 13
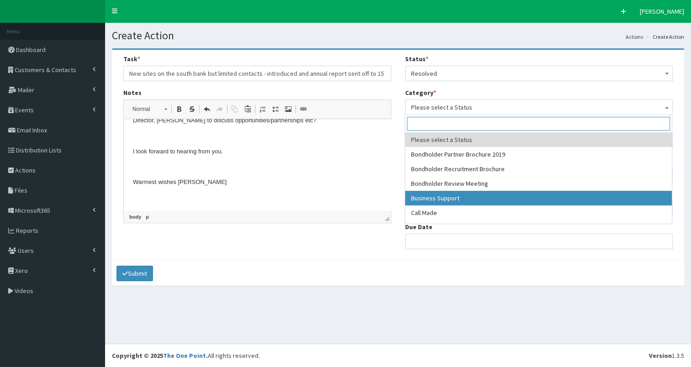
select select "17"
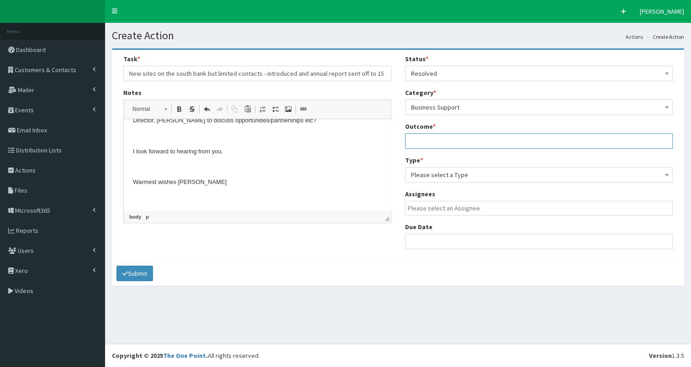
click at [446, 139] on input "text" at bounding box center [539, 141] width 268 height 16
type input "see notes"
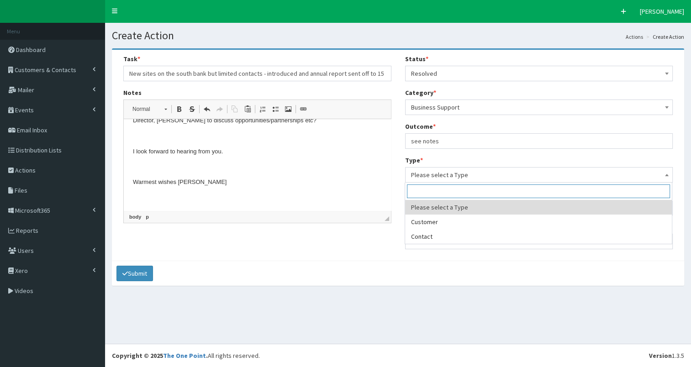
click at [444, 174] on span "Please select a Type" at bounding box center [539, 174] width 256 height 13
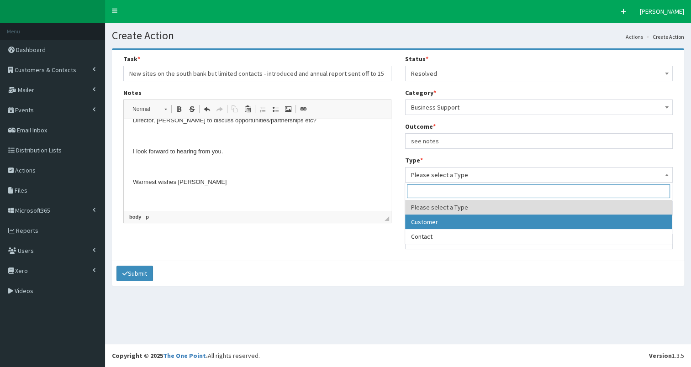
select select "customer"
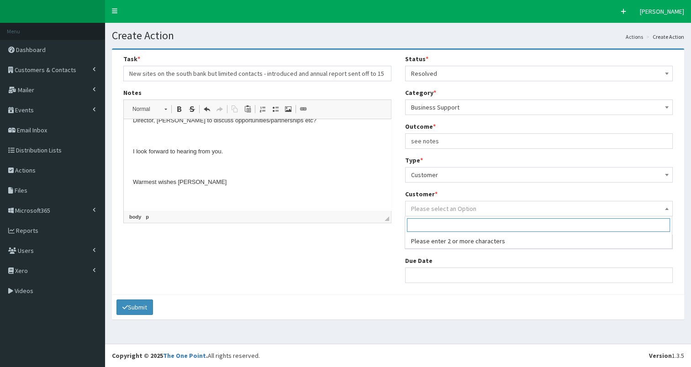
click at [442, 208] on span "Please select an Option" at bounding box center [443, 209] width 65 height 8
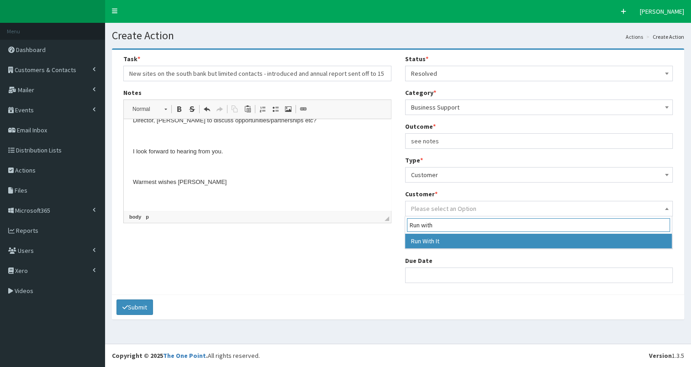
type input "Run with"
select select "9185"
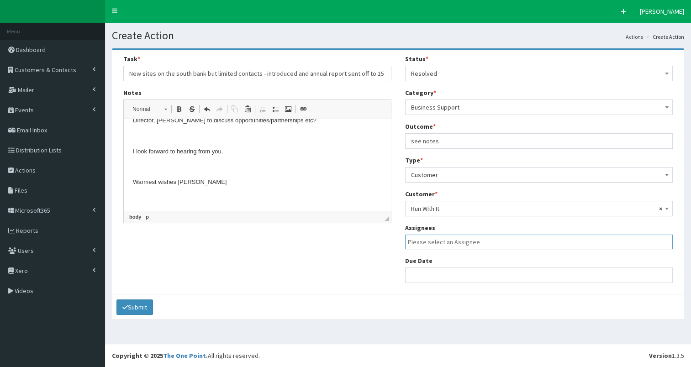
click at [440, 239] on input "search" at bounding box center [541, 241] width 267 height 9
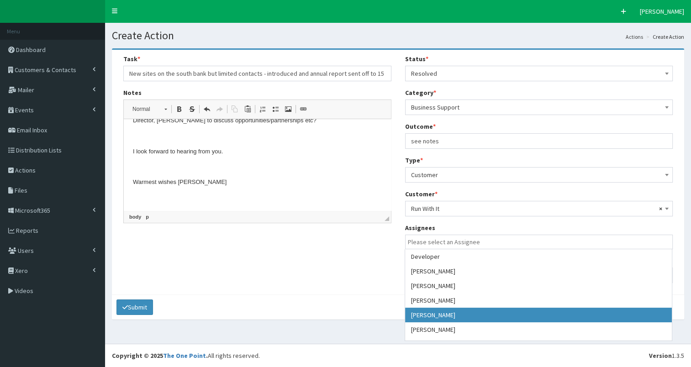
select select "7"
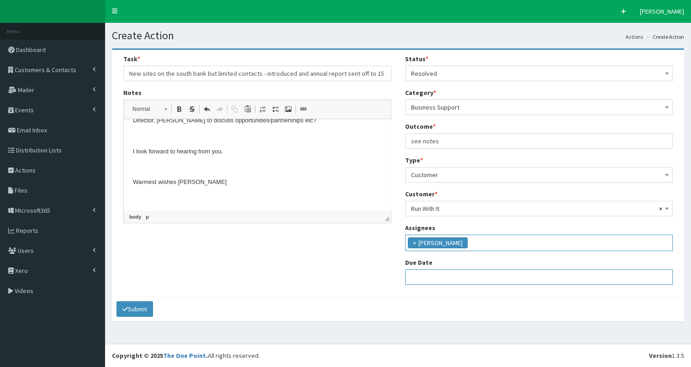
click at [439, 280] on input "text" at bounding box center [539, 277] width 268 height 16
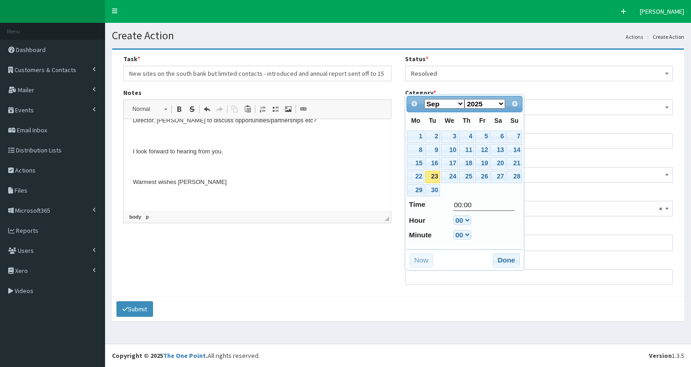
click at [431, 175] on link "23" at bounding box center [432, 177] width 15 height 12
type input "23-09-2025 00:00"
click at [499, 255] on button "Done" at bounding box center [506, 260] width 27 height 15
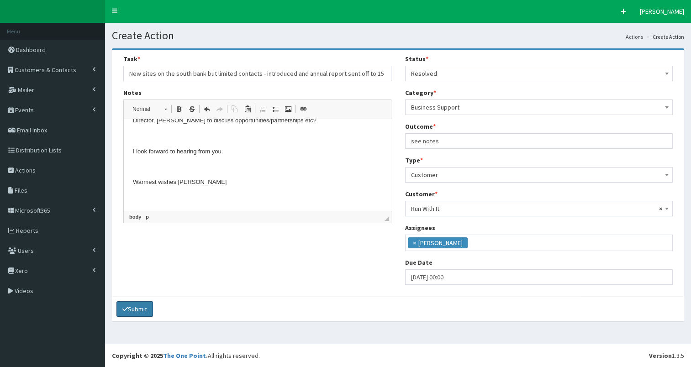
click at [133, 308] on button "Submit" at bounding box center [134, 309] width 37 height 16
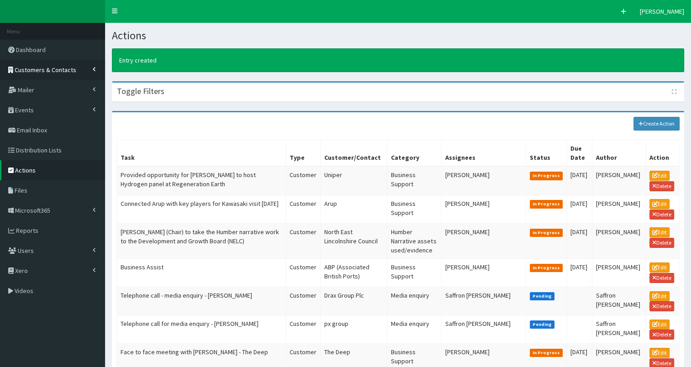
click at [58, 68] on span "Customers & Contacts" at bounding box center [46, 70] width 62 height 8
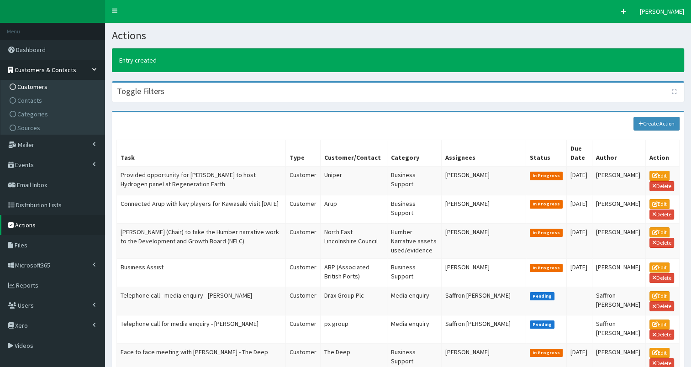
click at [57, 82] on link "Customers" at bounding box center [54, 87] width 102 height 14
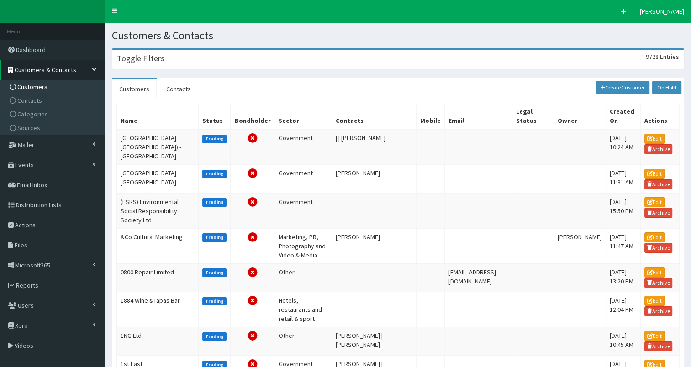
click at [194, 58] on div "Toggle Filters 9728 Entries" at bounding box center [397, 59] width 571 height 19
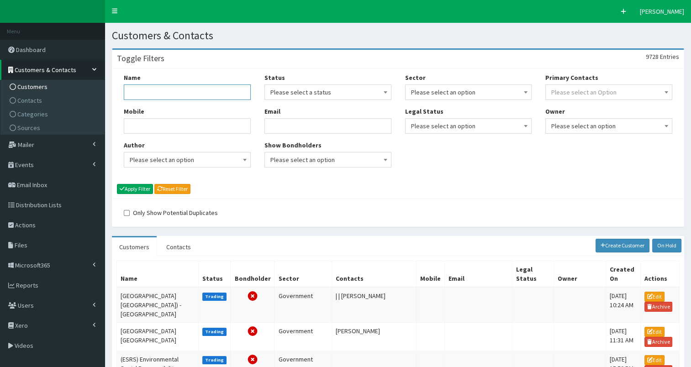
click at [202, 94] on input "Name" at bounding box center [187, 92] width 127 height 16
type input "run with it"
click at [139, 188] on button "Apply Filter" at bounding box center [135, 189] width 36 height 10
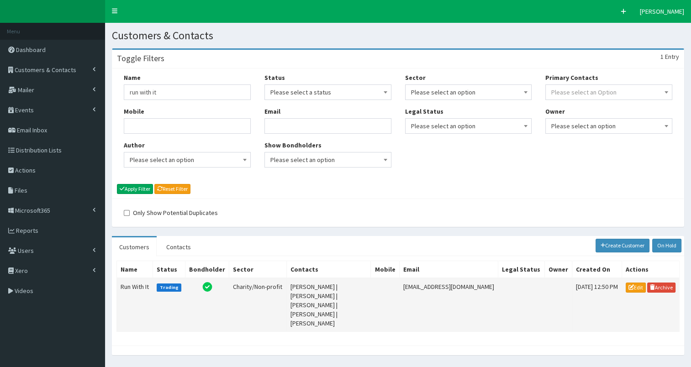
click at [131, 286] on td "Run With It" at bounding box center [135, 305] width 36 height 54
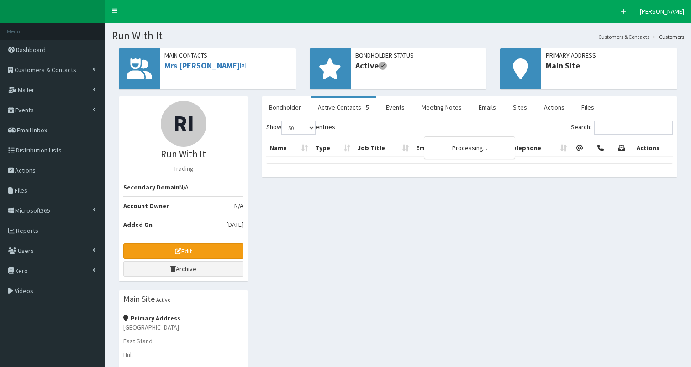
select select "50"
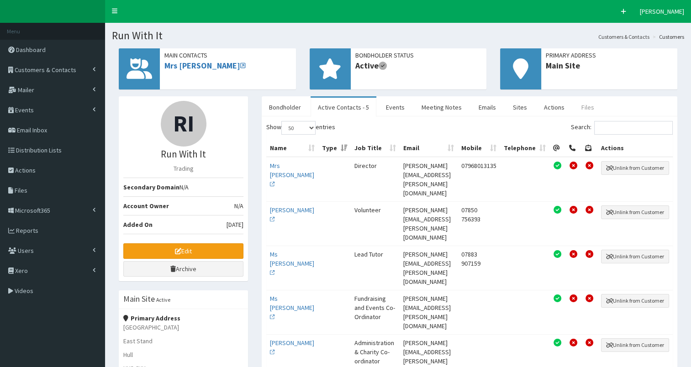
click at [575, 110] on link "Files" at bounding box center [587, 107] width 27 height 19
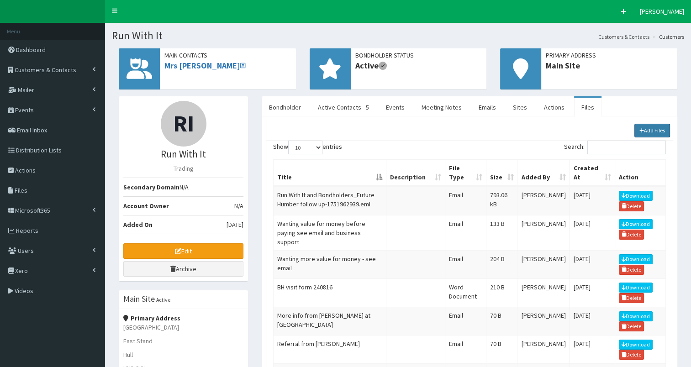
click at [651, 128] on link "Add Files" at bounding box center [652, 131] width 36 height 14
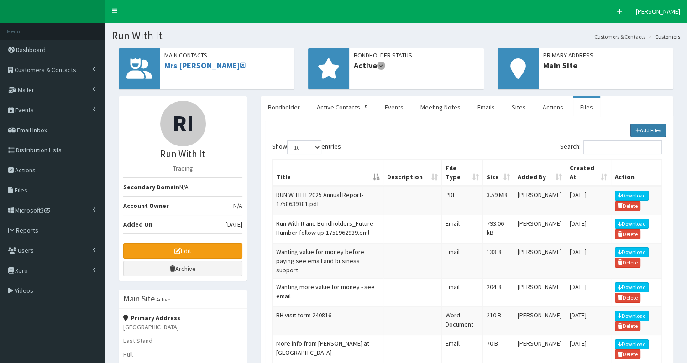
click at [637, 128] on icon at bounding box center [637, 130] width 5 height 5
